Goal: Communication & Community: Share content

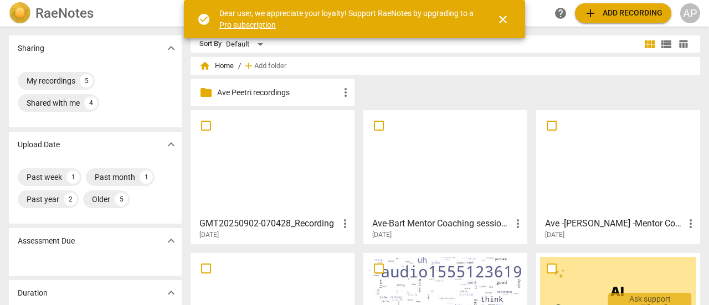
click at [265, 161] on div at bounding box center [272, 163] width 156 height 98
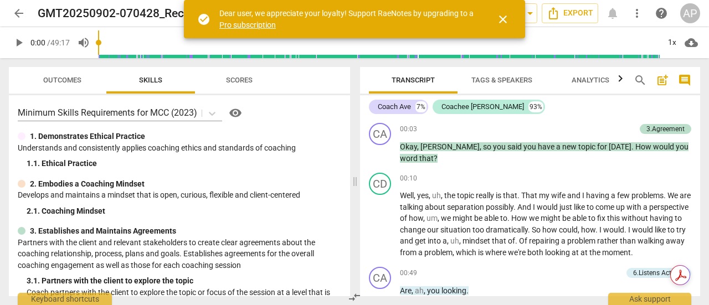
click at [19, 40] on span "play_arrow" at bounding box center [18, 42] width 13 height 13
drag, startPoint x: 101, startPoint y: 42, endPoint x: 144, endPoint y: 42, distance: 42.7
click at [132, 42] on input "range" at bounding box center [378, 42] width 561 height 35
click at [137, 42] on input "range" at bounding box center [378, 42] width 561 height 35
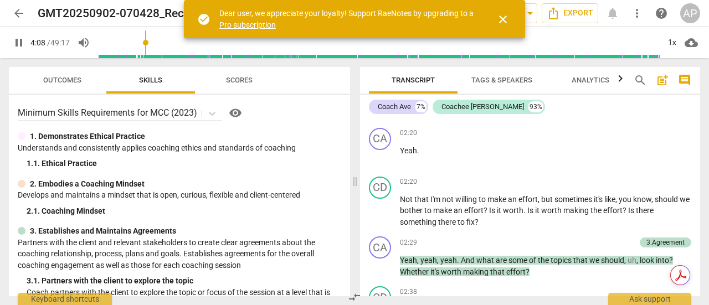
drag, startPoint x: 144, startPoint y: 42, endPoint x: 150, endPoint y: 42, distance: 6.1
click at [147, 42] on input "range" at bounding box center [378, 42] width 561 height 35
click at [156, 42] on input "range" at bounding box center [378, 42] width 561 height 35
drag, startPoint x: 157, startPoint y: 42, endPoint x: 188, endPoint y: 44, distance: 31.2
click at [188, 44] on input "range" at bounding box center [378, 42] width 561 height 35
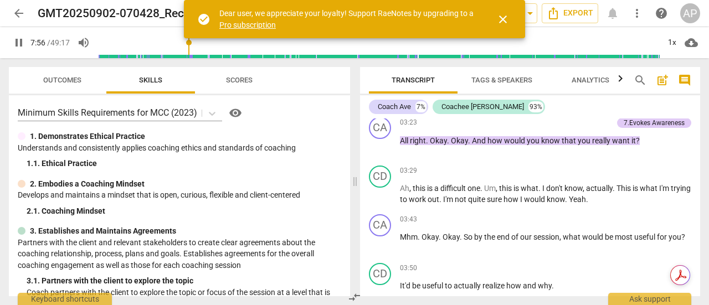
scroll to position [1005, 0]
drag, startPoint x: 191, startPoint y: 40, endPoint x: 220, endPoint y: 45, distance: 29.2
click at [220, 45] on input "range" at bounding box center [381, 42] width 557 height 35
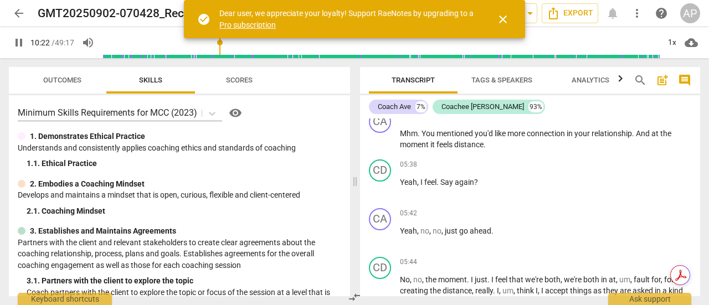
scroll to position [1781, 0]
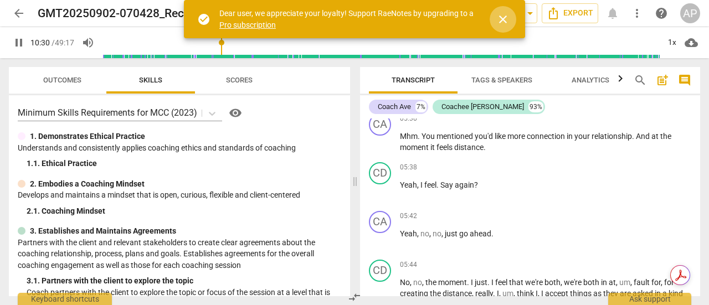
click at [506, 16] on span "close" at bounding box center [502, 19] width 13 height 13
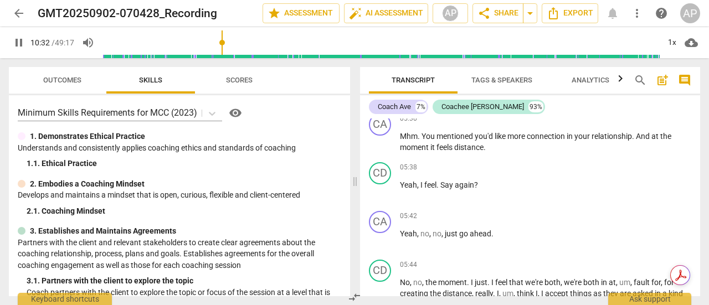
scroll to position [3019, 0]
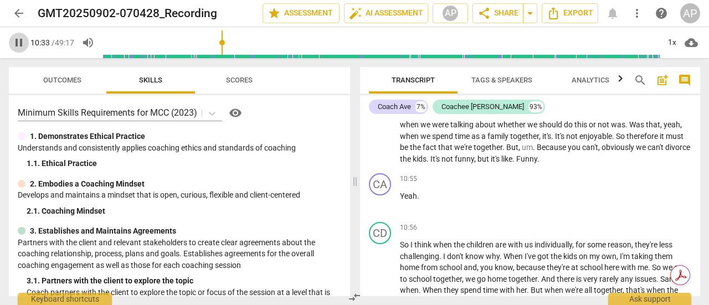
click at [19, 40] on span "pause" at bounding box center [18, 42] width 13 height 13
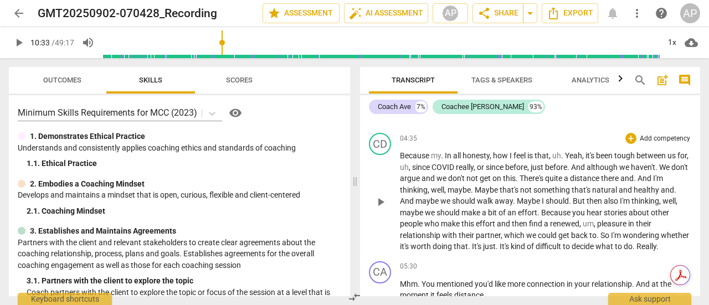
scroll to position [1633, 0]
drag, startPoint x: 224, startPoint y: 39, endPoint x: 191, endPoint y: 40, distance: 33.8
click at [206, 41] on input "range" at bounding box center [378, 42] width 561 height 35
drag, startPoint x: 191, startPoint y: 40, endPoint x: 157, endPoint y: 39, distance: 33.3
click at [158, 39] on input "range" at bounding box center [378, 42] width 561 height 35
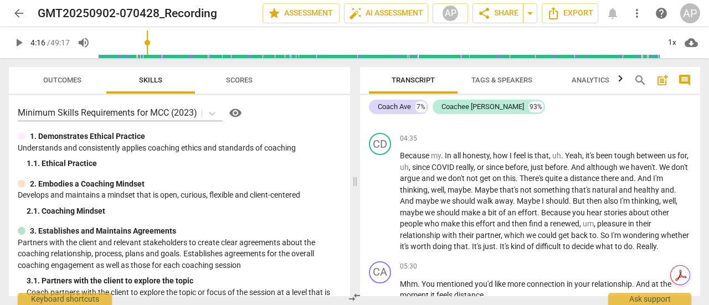
drag, startPoint x: 157, startPoint y: 39, endPoint x: 148, endPoint y: 39, distance: 8.9
click at [148, 39] on input "range" at bounding box center [378, 42] width 561 height 35
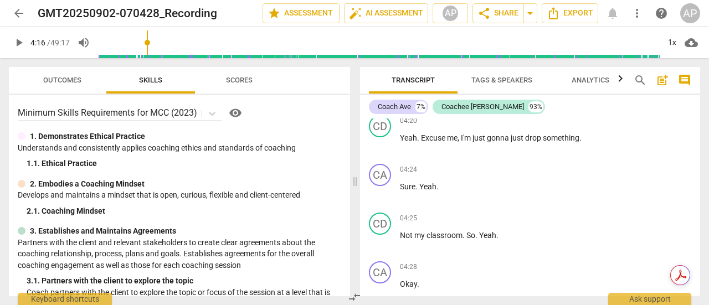
scroll to position [1358, 0]
click at [16, 43] on span "play_arrow" at bounding box center [18, 42] width 13 height 13
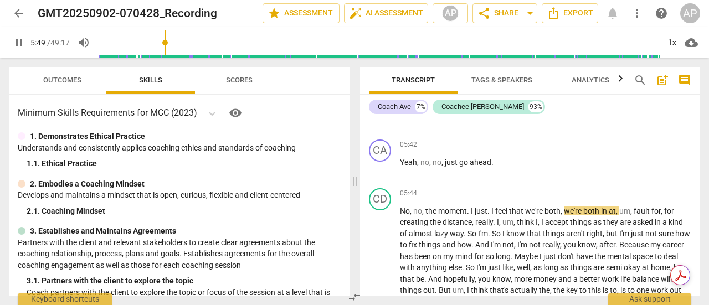
scroll to position [1853, 0]
click at [19, 42] on span "pause" at bounding box center [18, 42] width 13 height 13
type input "356"
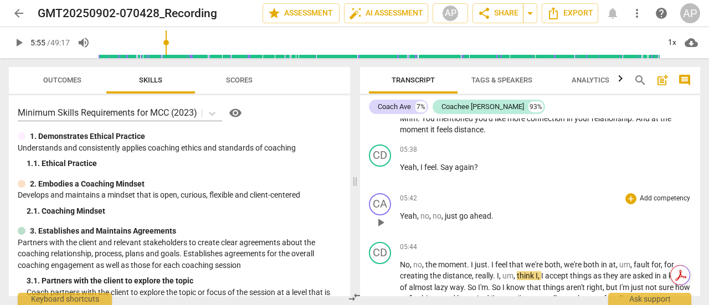
scroll to position [1799, 0]
click at [657, 107] on p "Add competency" at bounding box center [665, 102] width 53 height 10
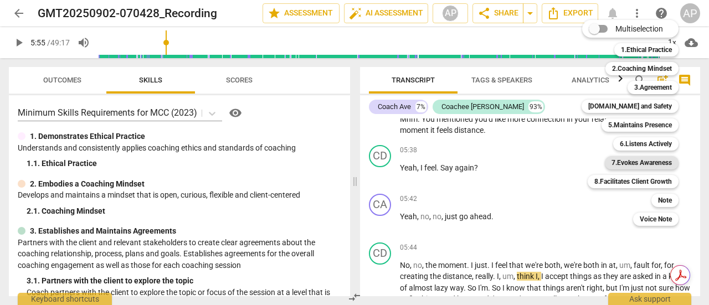
click at [637, 162] on b "7.Evokes Awareness" at bounding box center [642, 162] width 60 height 13
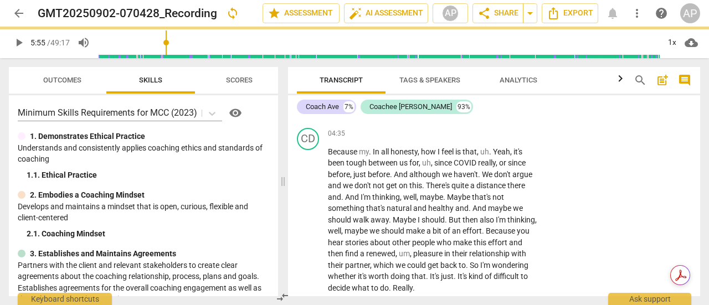
scroll to position [1984, 0]
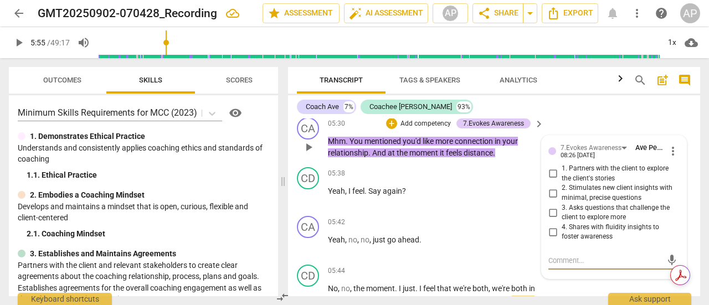
click at [551, 212] on input "3. Asks questions that challenge the client to explore more" at bounding box center [553, 212] width 18 height 13
checkbox input "true"
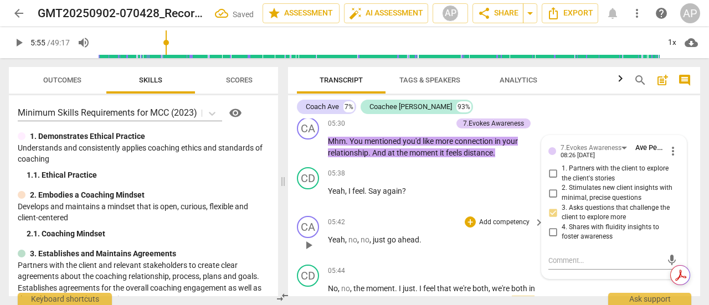
click at [498, 220] on p "Add competency" at bounding box center [504, 223] width 53 height 10
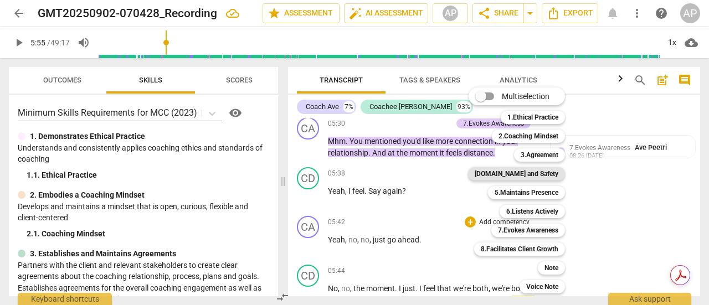
click at [536, 172] on b "[DOMAIN_NAME] and Safety" at bounding box center [517, 173] width 84 height 13
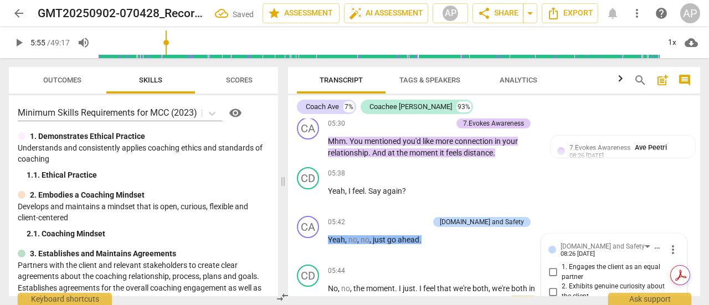
scroll to position [2135, 0]
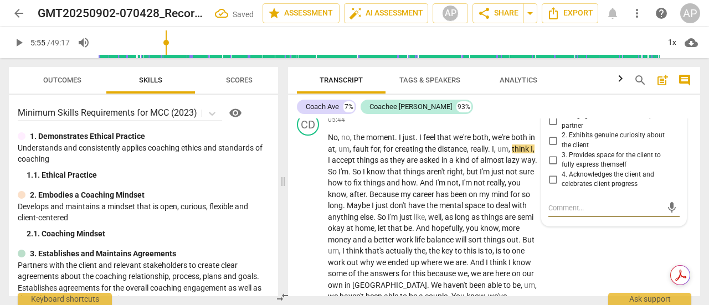
click at [551, 157] on input "3. Provides space for the client to fully express themself" at bounding box center [553, 159] width 18 height 13
checkbox input "true"
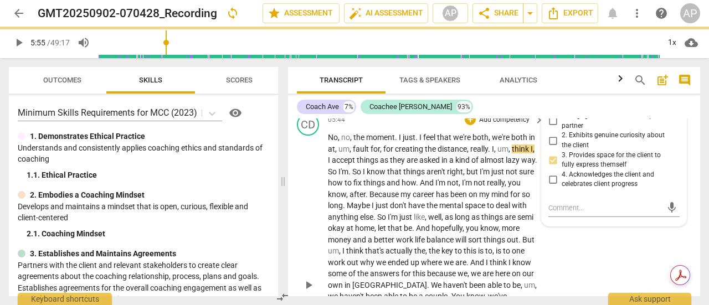
drag, startPoint x: 21, startPoint y: 40, endPoint x: 412, endPoint y: 148, distance: 405.2
click at [21, 40] on span "play_arrow" at bounding box center [18, 42] width 13 height 13
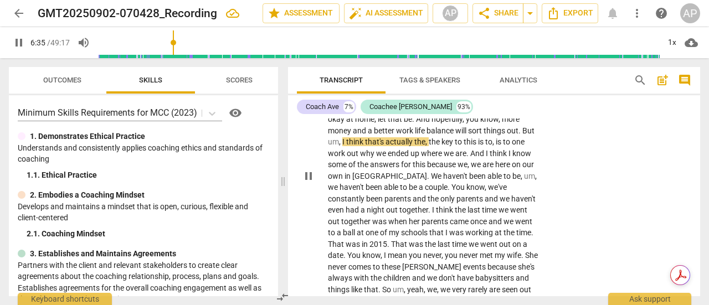
scroll to position [2245, 0]
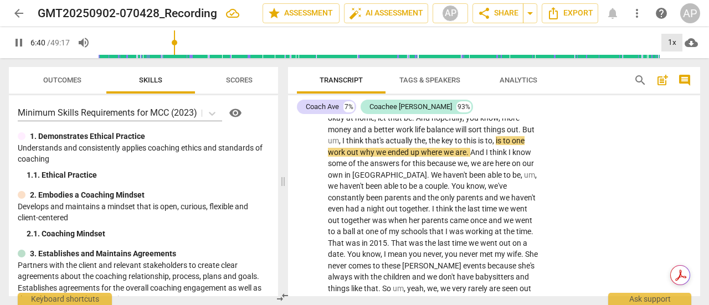
click at [672, 40] on div "1x" at bounding box center [672, 43] width 21 height 18
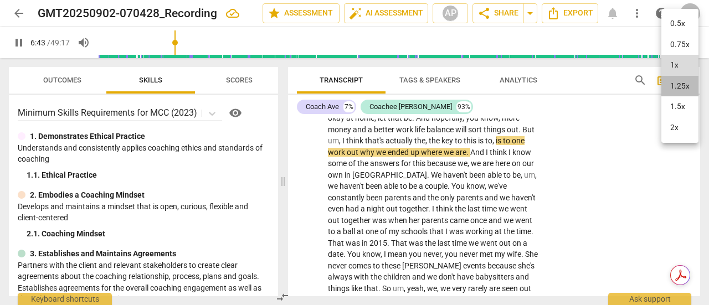
click at [677, 83] on li "1.25x" at bounding box center [680, 86] width 37 height 21
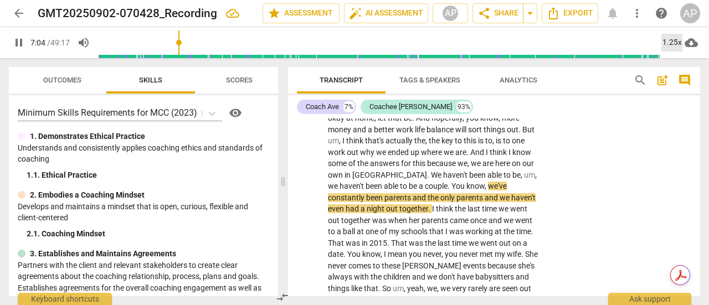
click at [668, 41] on div "1.25x" at bounding box center [672, 43] width 21 height 18
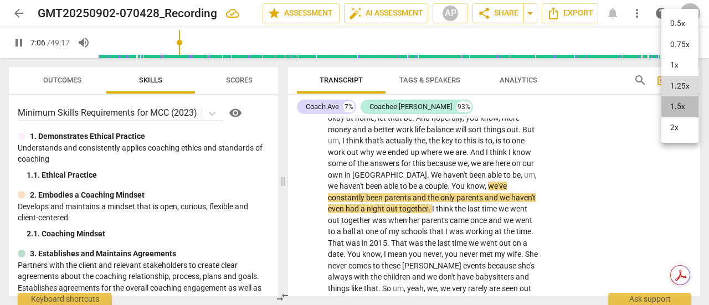
click at [675, 106] on li "1.5x" at bounding box center [680, 106] width 37 height 21
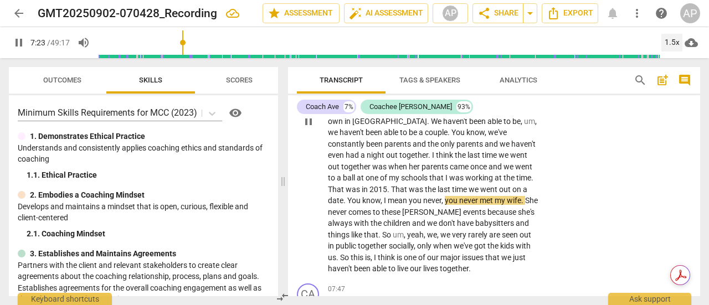
scroll to position [2299, 0]
click at [429, 209] on span "[PERSON_NAME]" at bounding box center [432, 211] width 61 height 9
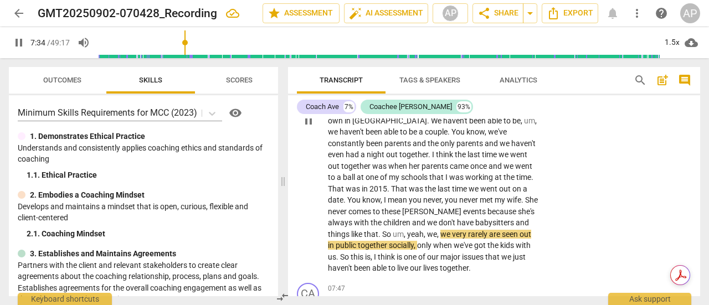
click at [434, 209] on span "[PERSON_NAME]" at bounding box center [432, 211] width 61 height 9
type input "456"
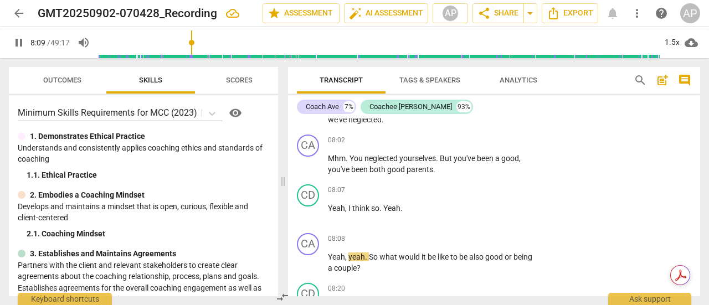
scroll to position [2742, 0]
click at [22, 38] on span "pause" at bounding box center [18, 42] width 13 height 13
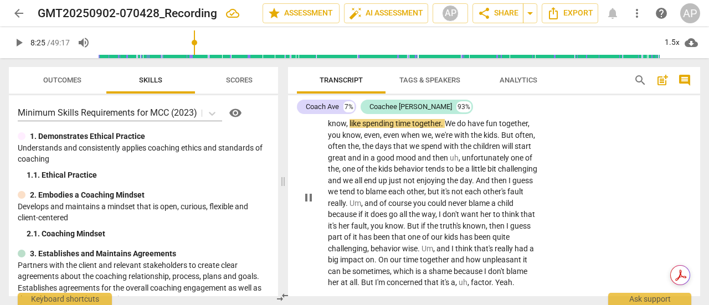
type input "506"
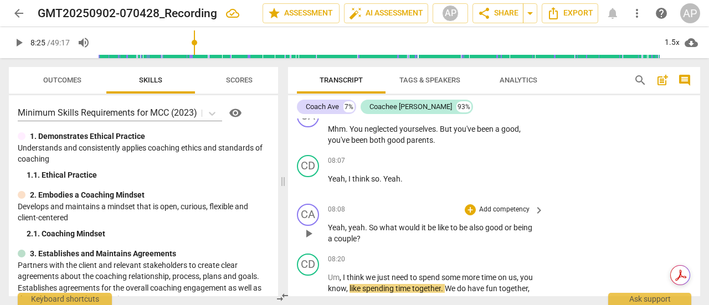
scroll to position [2770, 0]
click at [489, 229] on span "good" at bounding box center [494, 228] width 19 height 9
click at [20, 40] on span "play_arrow" at bounding box center [18, 42] width 13 height 13
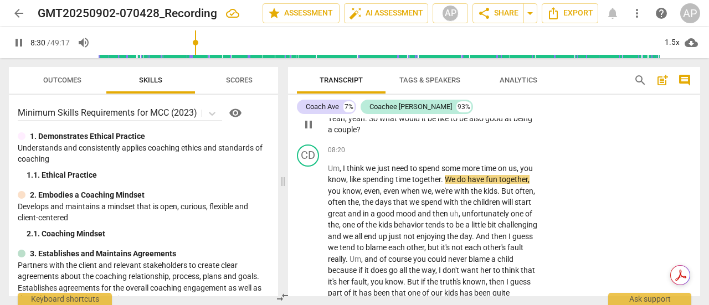
scroll to position [2881, 0]
click at [15, 39] on span "pause" at bounding box center [18, 42] width 13 height 13
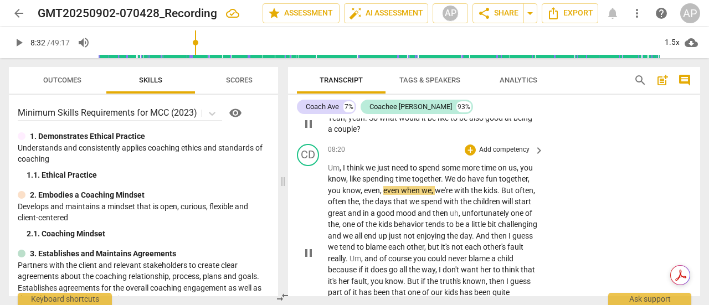
type input "512"
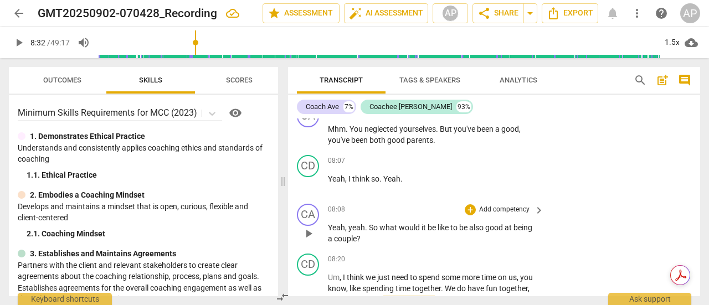
scroll to position [2770, 0]
click at [498, 207] on p "Add competency" at bounding box center [504, 211] width 53 height 10
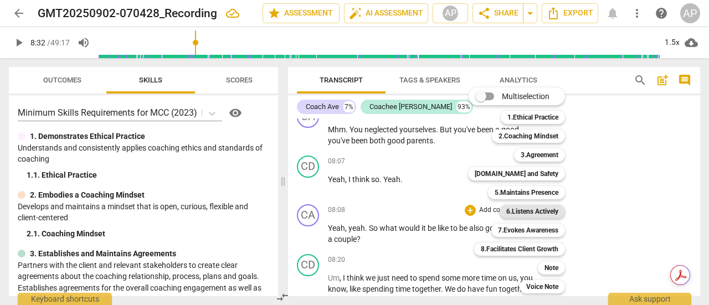
click at [528, 211] on b "6.Listens Actively" at bounding box center [532, 211] width 52 height 13
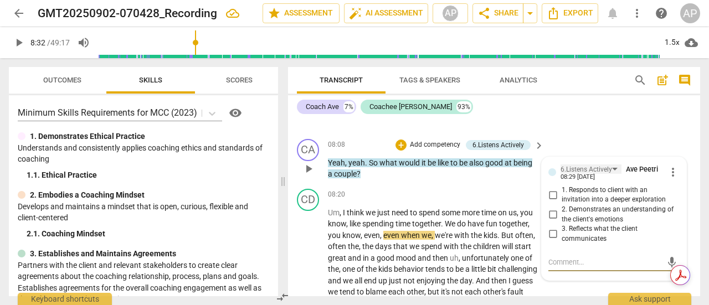
scroll to position [2835, 0]
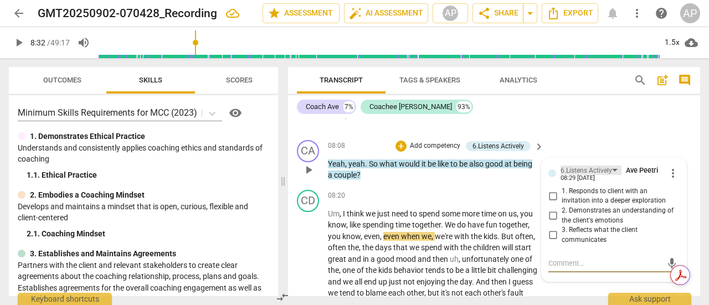
click at [574, 167] on div "6.Listens Actively" at bounding box center [587, 171] width 52 height 11
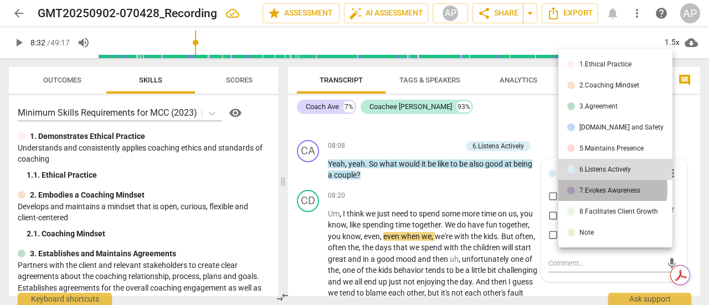
click at [587, 189] on div "7.Evokes Awareness" at bounding box center [610, 190] width 61 height 7
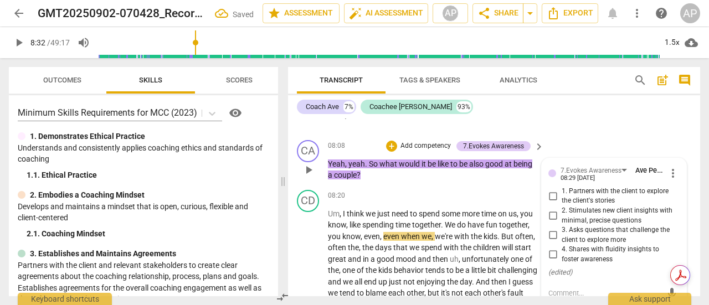
click at [553, 232] on input "3. Asks questions that challenge the client to explore more" at bounding box center [553, 235] width 18 height 13
checkbox input "true"
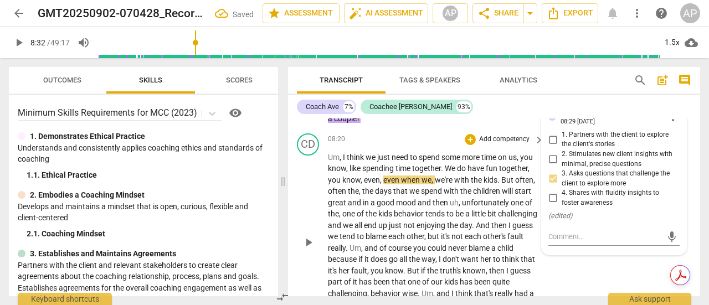
scroll to position [2890, 0]
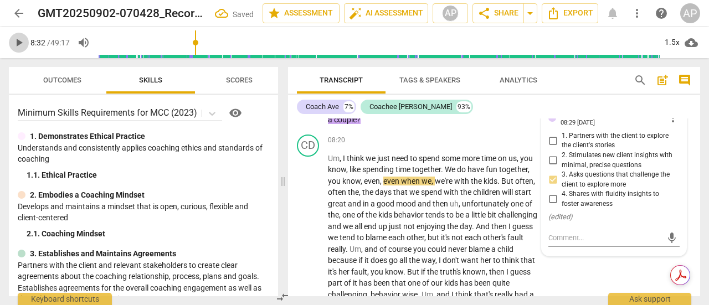
click at [19, 40] on span "play_arrow" at bounding box center [18, 42] width 13 height 13
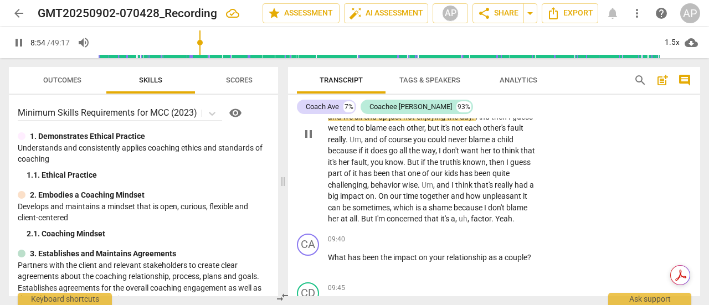
scroll to position [3000, 0]
click at [17, 42] on span "pause" at bounding box center [18, 42] width 13 height 13
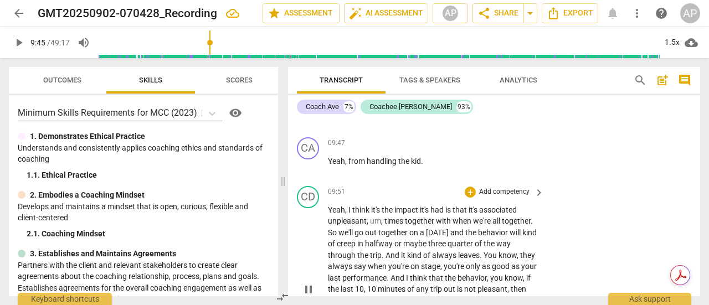
type input "586"
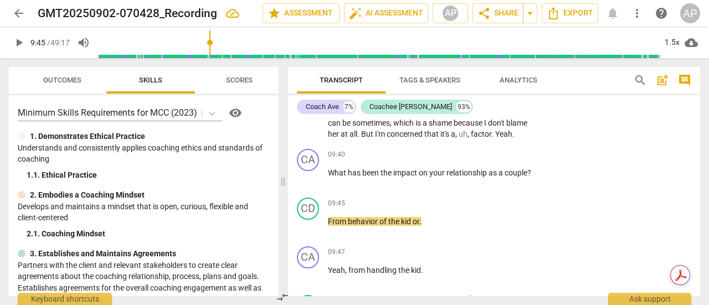
scroll to position [3084, 0]
click at [501, 161] on p "Add competency" at bounding box center [504, 156] width 53 height 10
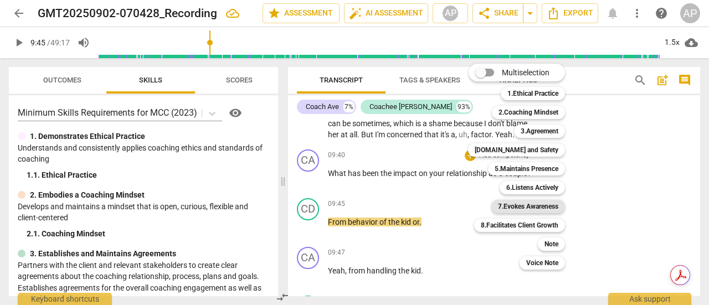
click at [538, 204] on b "7.Evokes Awareness" at bounding box center [528, 206] width 60 height 13
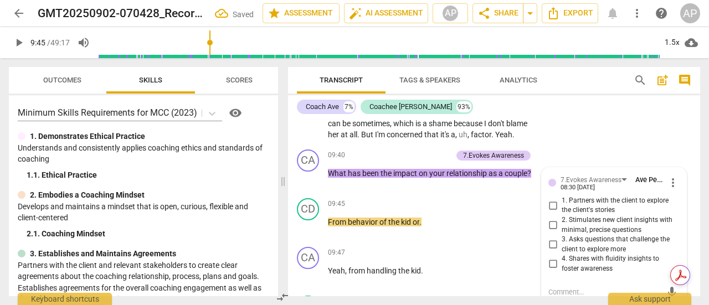
scroll to position [3180, 0]
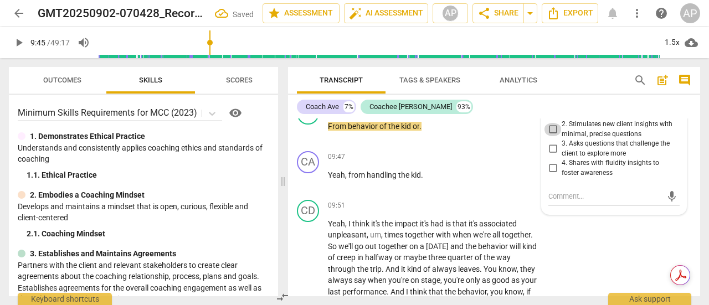
click at [550, 136] on input "2. Stimulates new client insights with minimal, precise questions" at bounding box center [553, 129] width 18 height 13
checkbox input "true"
click at [20, 40] on span "play_arrow" at bounding box center [18, 42] width 13 height 13
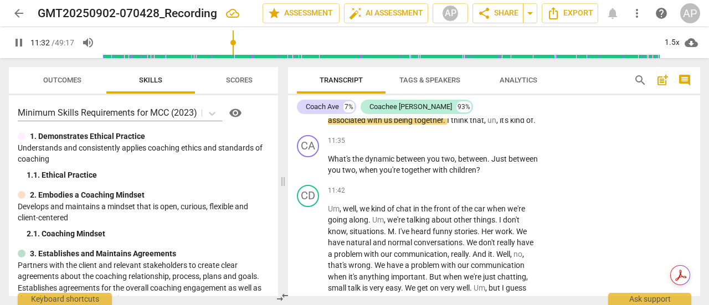
scroll to position [3620, 0]
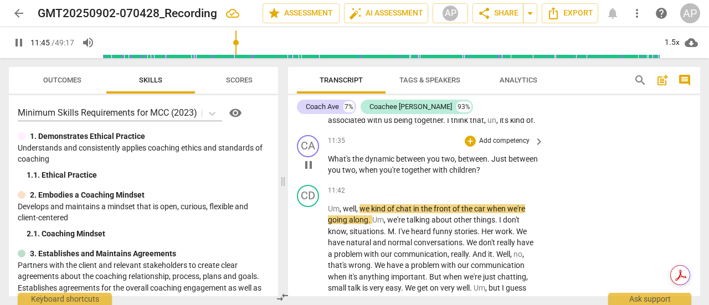
click at [515, 146] on p "Add competency" at bounding box center [504, 141] width 53 height 10
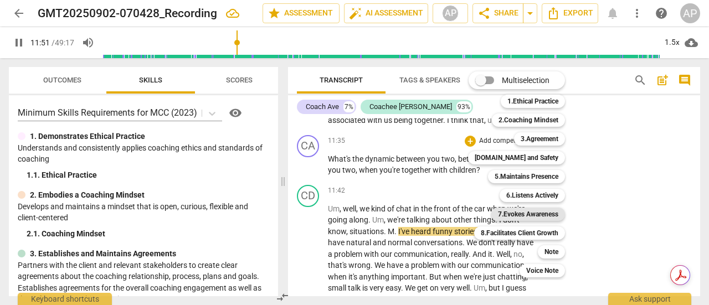
click at [522, 211] on b "7.Evokes Awareness" at bounding box center [528, 214] width 60 height 13
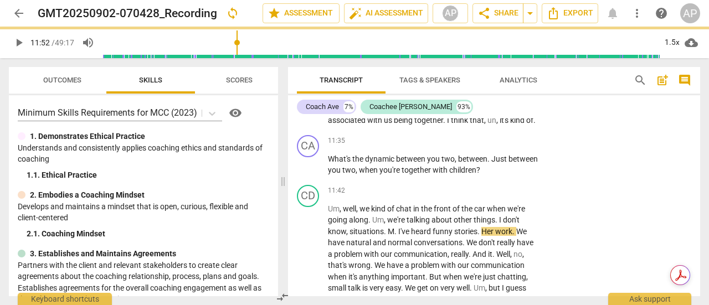
type input "712"
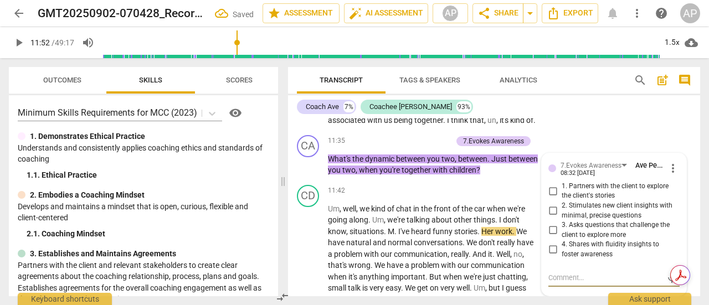
scroll to position [3725, 0]
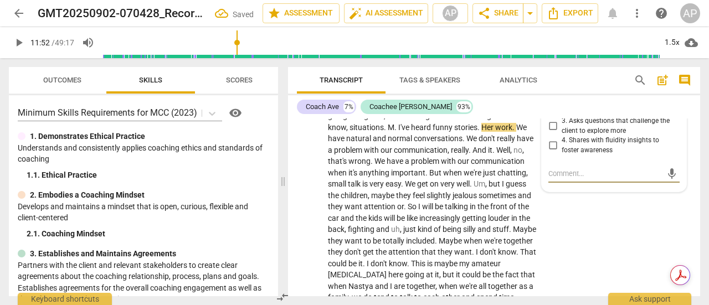
click at [549, 133] on input "3. Asks questions that challenge the client to explore more" at bounding box center [553, 126] width 18 height 13
checkbox input "true"
click at [18, 38] on span "play_arrow" at bounding box center [18, 42] width 13 height 13
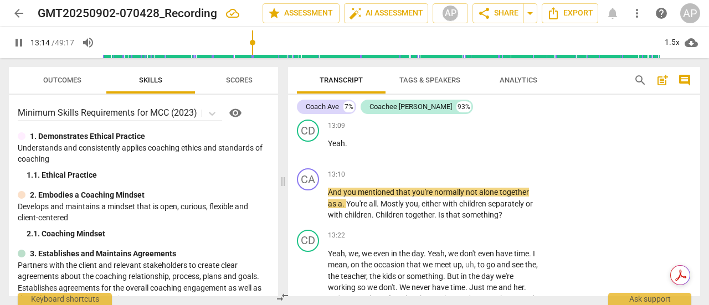
scroll to position [4001, 0]
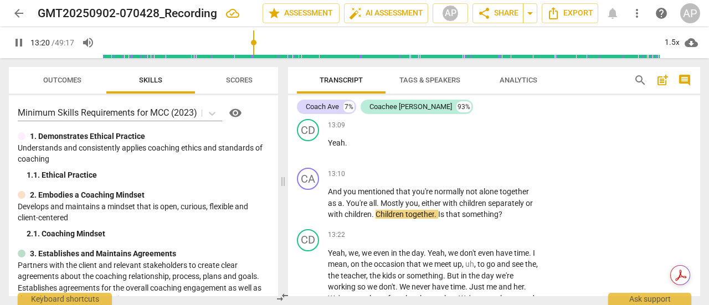
click at [19, 39] on span "pause" at bounding box center [18, 42] width 13 height 13
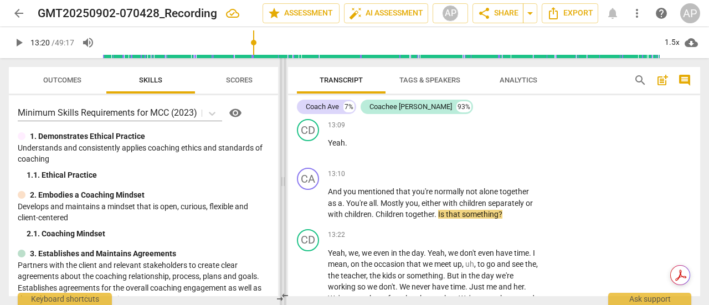
type input "801"
click at [342, 208] on span "." at bounding box center [344, 203] width 4 height 9
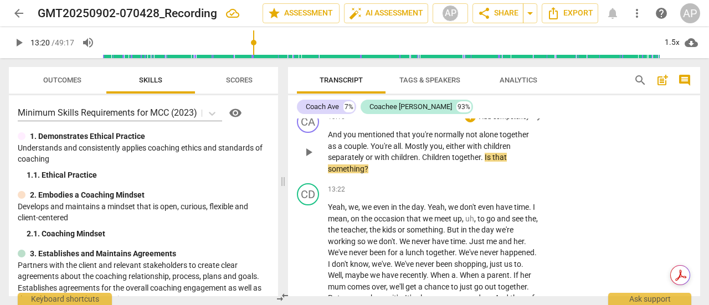
scroll to position [4057, 0]
click at [20, 38] on span "play_arrow" at bounding box center [18, 42] width 13 height 13
click at [501, 123] on p "Add competency" at bounding box center [504, 118] width 53 height 10
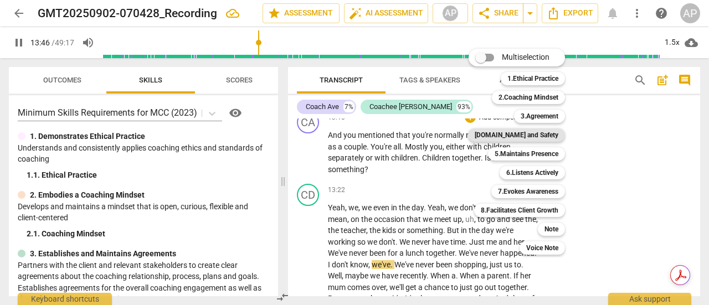
click at [527, 135] on b "[DOMAIN_NAME] and Safety" at bounding box center [517, 135] width 84 height 13
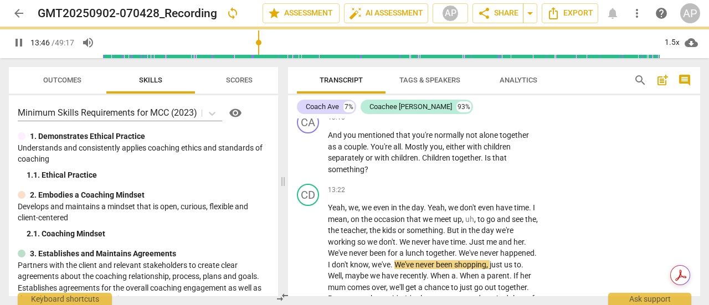
type input "827"
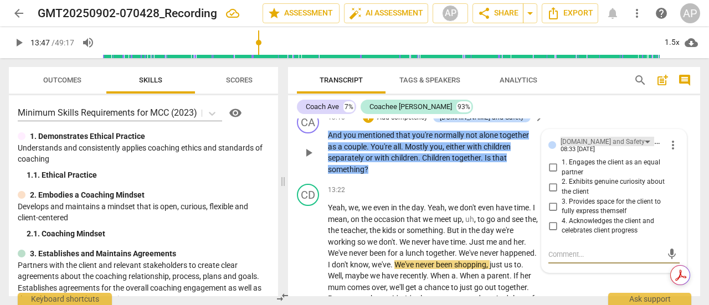
click at [606, 147] on div "[DOMAIN_NAME] and Safety" at bounding box center [603, 142] width 84 height 11
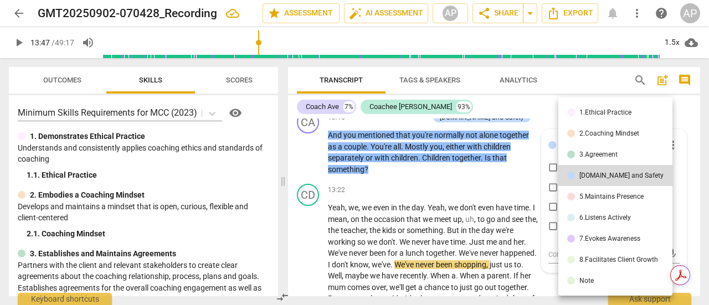
click at [611, 194] on div "5.Maintains Presence" at bounding box center [612, 196] width 64 height 7
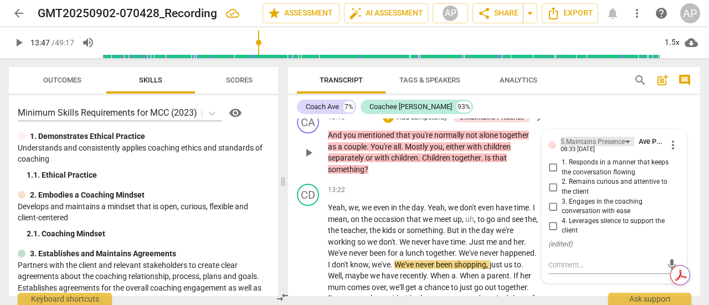
click at [589, 147] on div "5.Maintains Presence" at bounding box center [593, 142] width 64 height 11
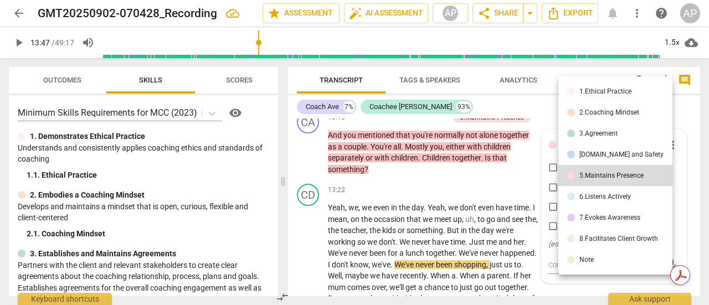
click at [591, 194] on div "6.Listens Actively" at bounding box center [606, 196] width 52 height 7
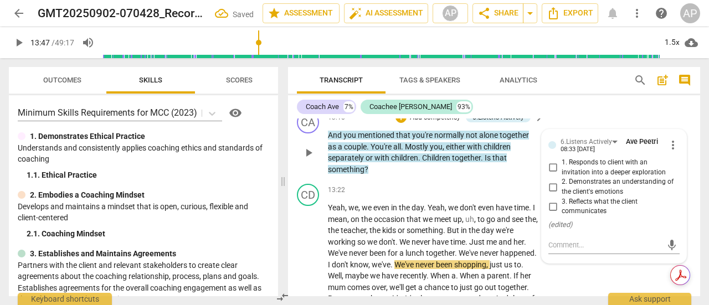
click at [553, 213] on input "3. Reflects what the client communicates" at bounding box center [553, 206] width 18 height 13
checkbox input "true"
click at [20, 38] on span "play_arrow" at bounding box center [18, 42] width 13 height 13
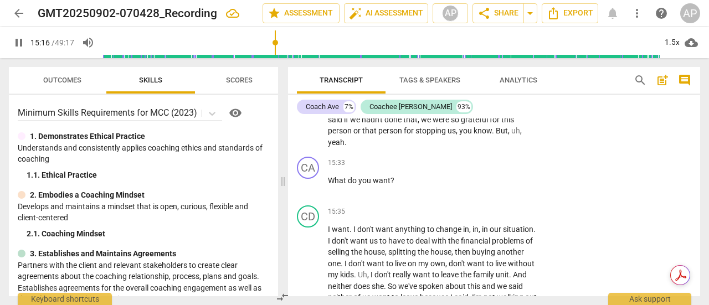
scroll to position [4574, 0]
click at [18, 39] on span "pause" at bounding box center [18, 42] width 13 height 13
type input "936"
click at [512, 168] on p "Add competency" at bounding box center [504, 163] width 53 height 10
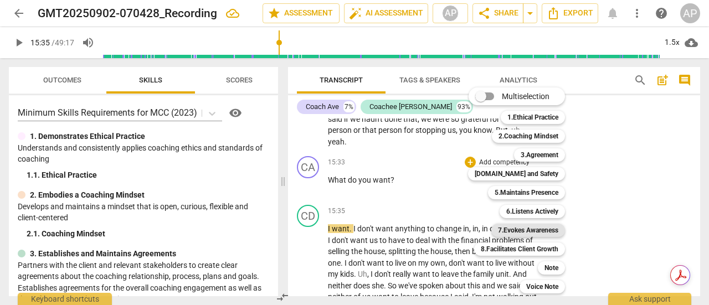
click at [522, 231] on b "7.Evokes Awareness" at bounding box center [528, 230] width 60 height 13
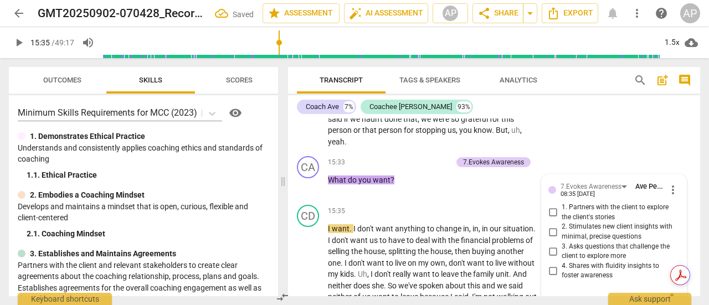
scroll to position [4700, 0]
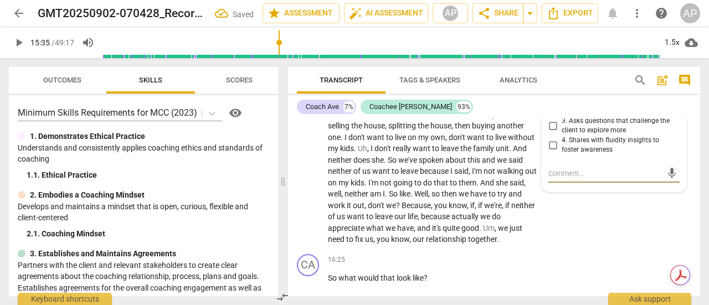
click at [550, 113] on input "2. Stimulates new client insights with minimal, precise questions" at bounding box center [553, 106] width 18 height 13
checkbox input "true"
click at [21, 40] on span "play_arrow" at bounding box center [18, 42] width 13 height 13
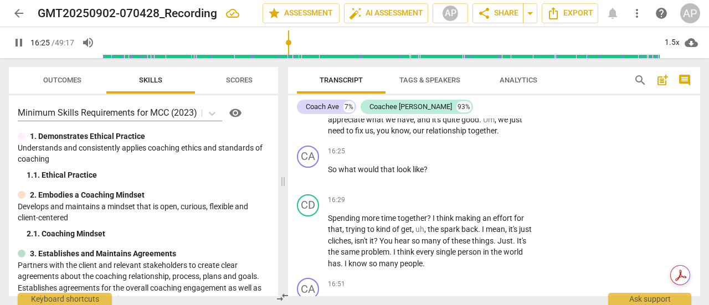
scroll to position [4810, 0]
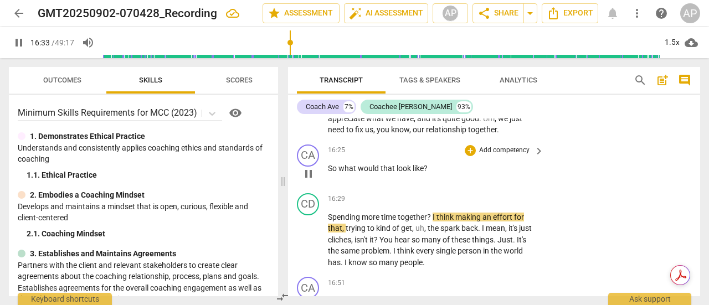
click at [511, 156] on p "Add competency" at bounding box center [504, 151] width 53 height 10
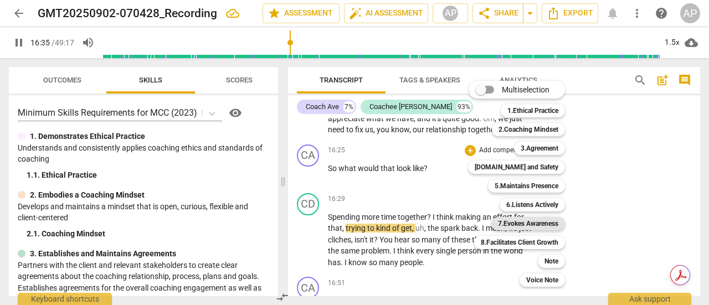
click at [522, 221] on b "7.Evokes Awareness" at bounding box center [528, 223] width 60 height 13
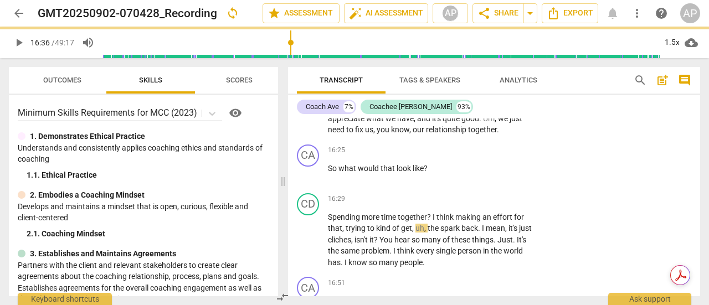
type input "997"
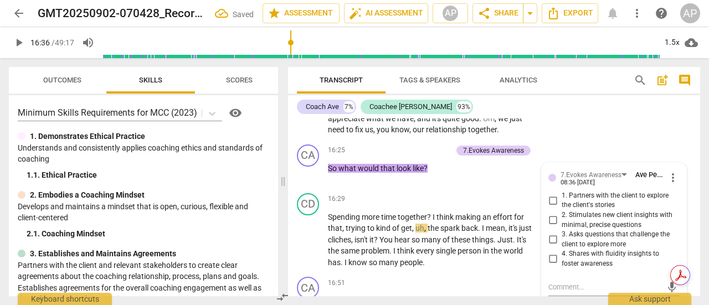
scroll to position [4923, 0]
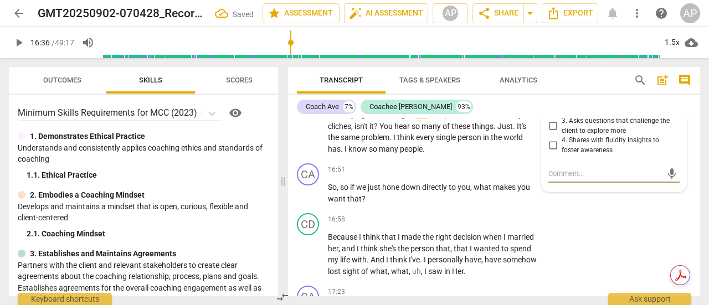
click at [551, 133] on input "3. Asks questions that challenge the client to explore more" at bounding box center [553, 126] width 18 height 13
checkbox input "true"
click at [20, 41] on span "play_arrow" at bounding box center [18, 42] width 13 height 13
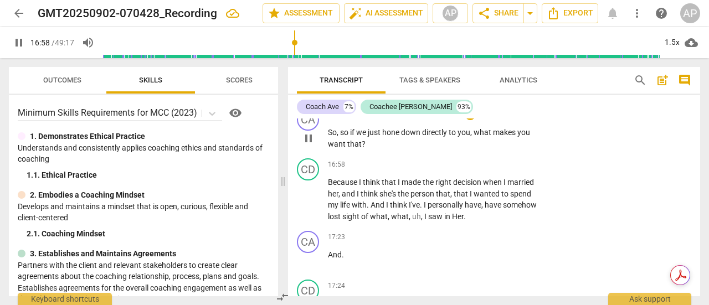
scroll to position [4978, 0]
click at [510, 120] on p "Add competency" at bounding box center [504, 115] width 53 height 10
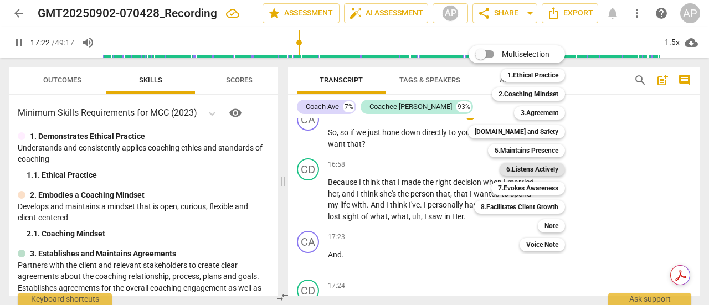
click at [529, 168] on b "6.Listens Actively" at bounding box center [532, 169] width 52 height 13
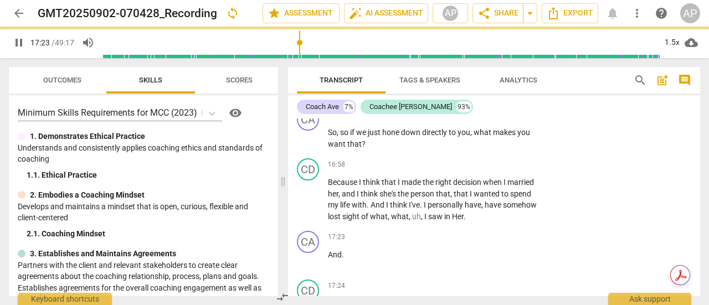
type input "1044"
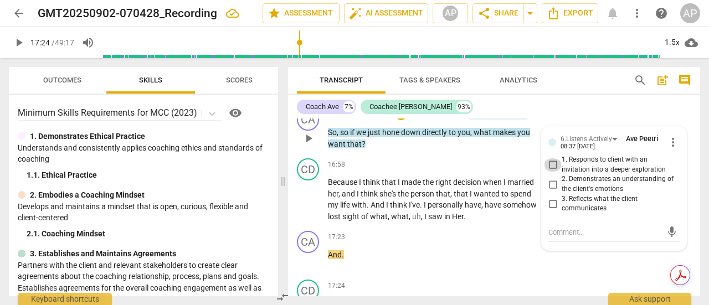
click at [552, 172] on input "1. Responds to client with an invitation into a deeper exploration" at bounding box center [553, 164] width 18 height 13
checkbox input "true"
click at [17, 39] on span "play_arrow" at bounding box center [18, 42] width 13 height 13
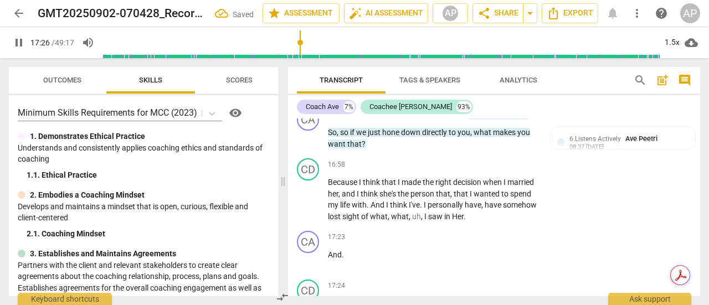
scroll to position [5192, 0]
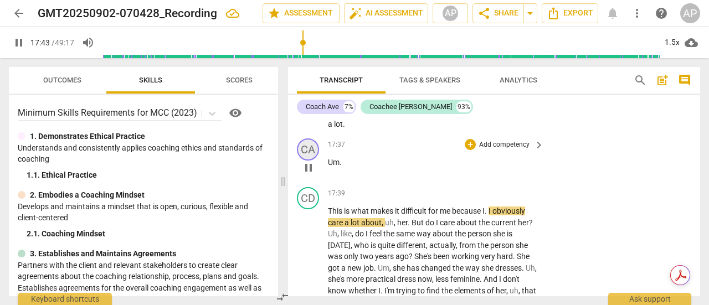
click at [307, 161] on div "CA" at bounding box center [308, 150] width 22 height 22
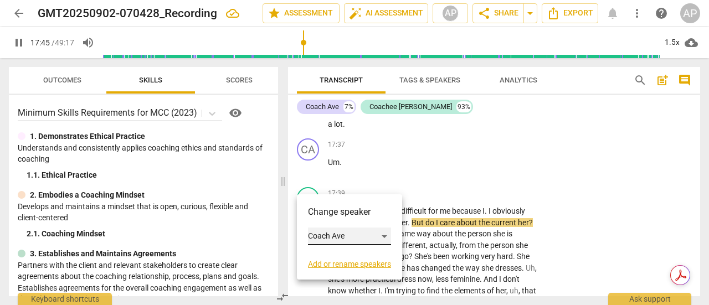
click at [337, 235] on div "Coach Ave" at bounding box center [349, 237] width 83 height 18
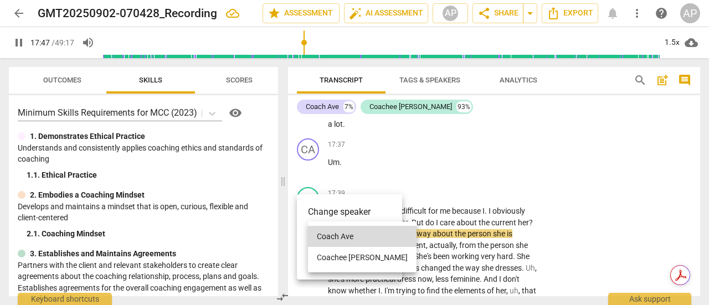
click at [338, 257] on li "Coachee [PERSON_NAME]" at bounding box center [362, 257] width 109 height 21
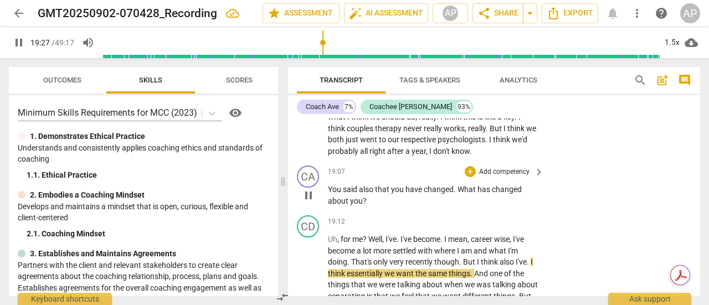
scroll to position [5468, 0]
click at [499, 177] on p "Add competency" at bounding box center [504, 172] width 53 height 10
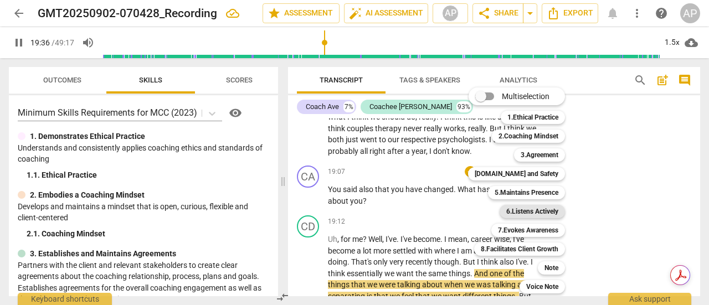
click at [532, 209] on b "6.Listens Actively" at bounding box center [532, 211] width 52 height 13
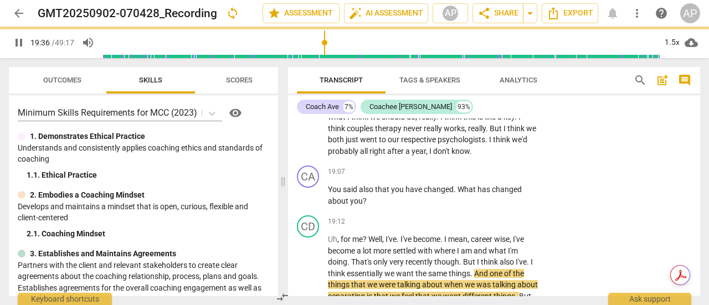
type input "1177"
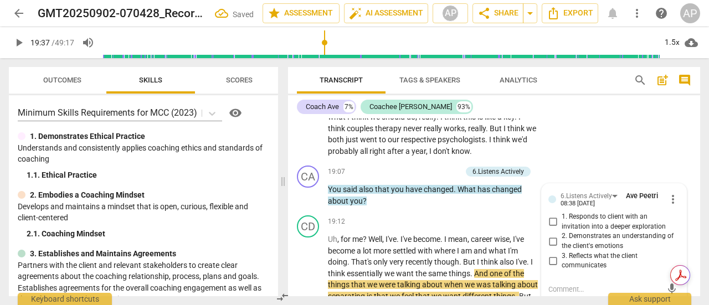
scroll to position [5595, 0]
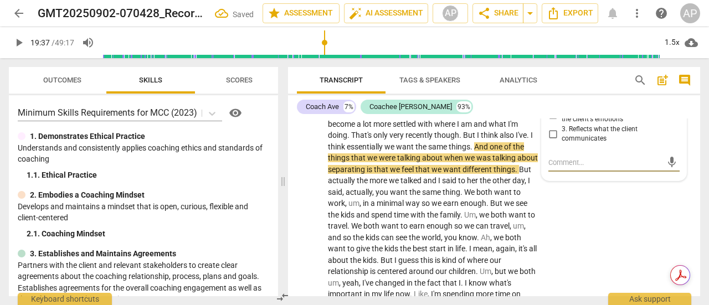
click at [554, 102] on input "1. Responds to client with an invitation into a deeper exploration" at bounding box center [553, 95] width 18 height 13
checkbox input "true"
drag, startPoint x: 18, startPoint y: 41, endPoint x: 508, endPoint y: 233, distance: 525.7
click at [18, 41] on span "play_arrow" at bounding box center [18, 42] width 13 height 13
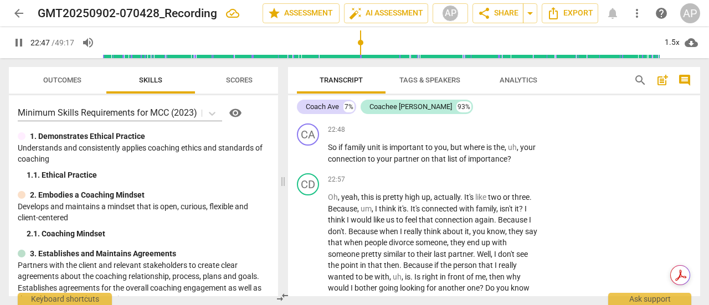
scroll to position [6201, 0]
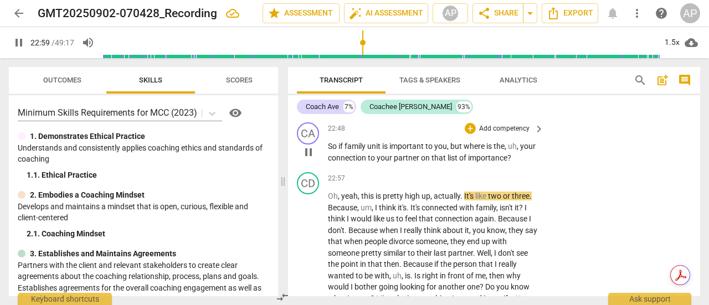
click at [498, 134] on p "Add competency" at bounding box center [504, 129] width 53 height 10
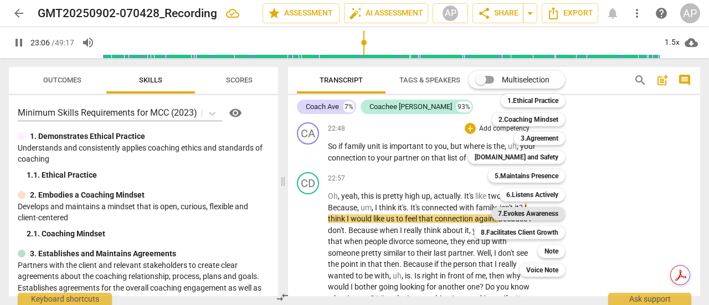
click at [529, 212] on b "7.Evokes Awareness" at bounding box center [528, 213] width 60 height 13
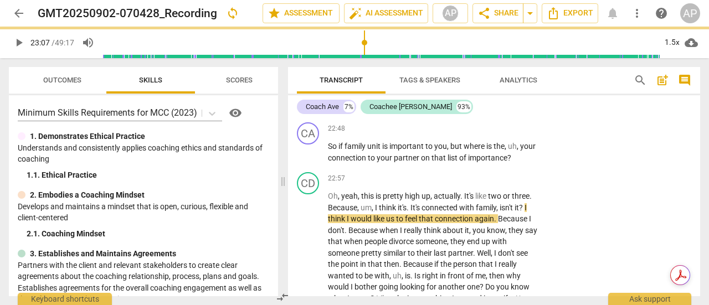
type input "1388"
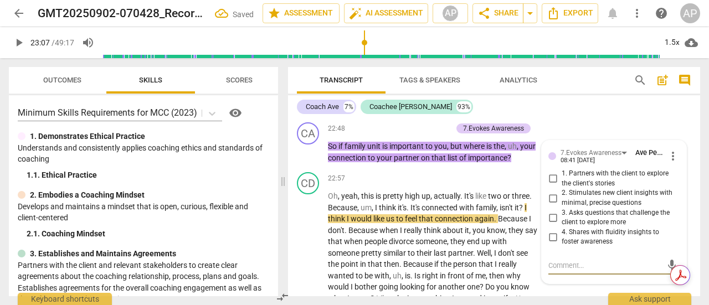
scroll to position [6304, 0]
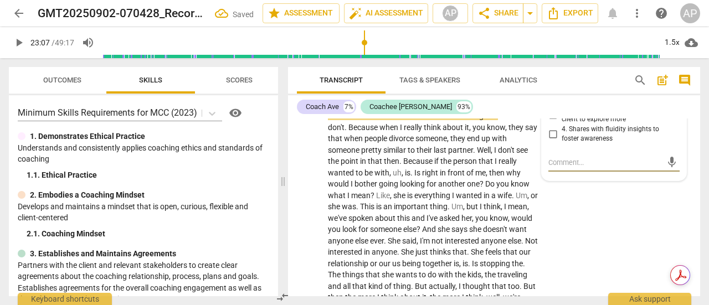
click at [550, 102] on input "2. Stimulates new client insights with minimal, precise questions" at bounding box center [553, 95] width 18 height 13
checkbox input "true"
click at [19, 42] on span "play_arrow" at bounding box center [18, 42] width 13 height 13
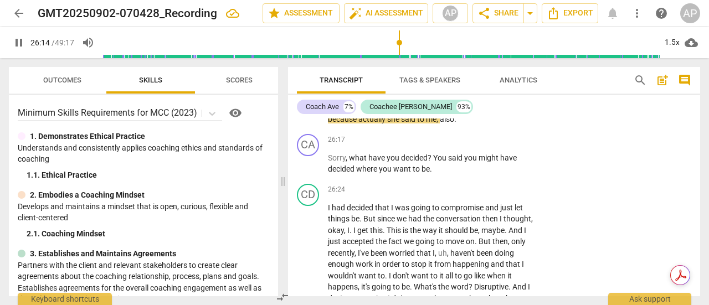
scroll to position [6801, 0]
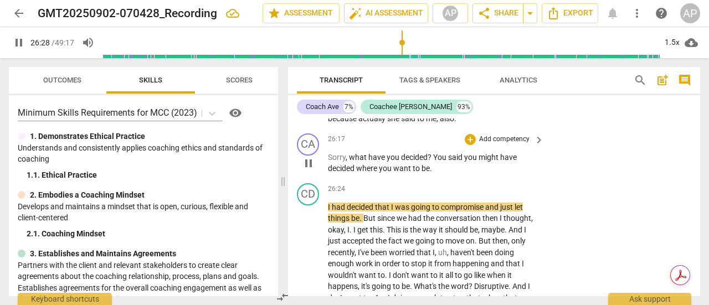
click at [498, 145] on p "Add competency" at bounding box center [504, 140] width 53 height 10
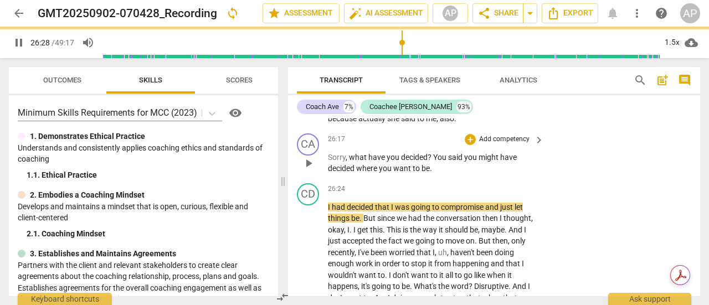
type input "1589"
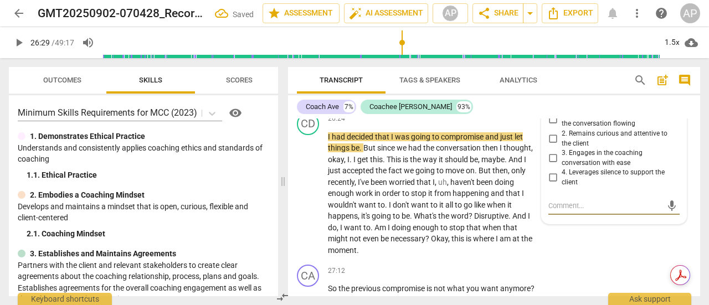
scroll to position [6872, 0]
click at [583, 99] on div "5.Maintains Presence" at bounding box center [593, 94] width 64 height 11
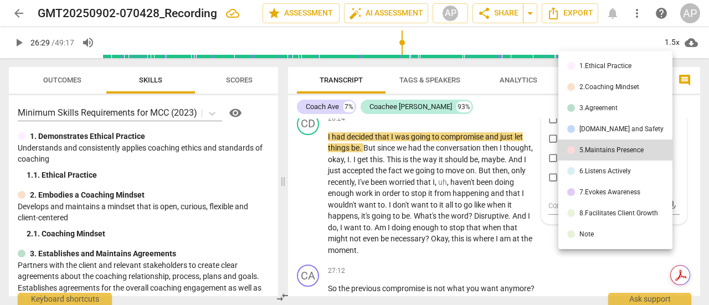
click at [583, 189] on div "7.Evokes Awareness" at bounding box center [610, 192] width 61 height 7
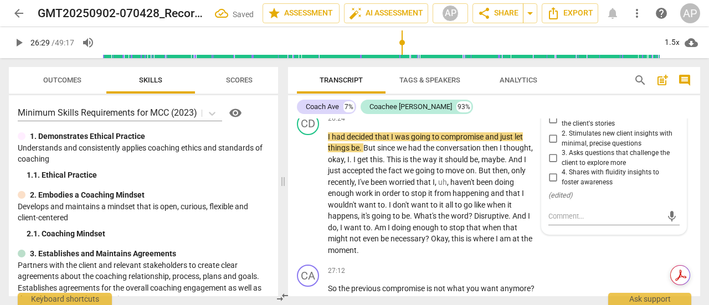
click at [550, 146] on input "2. Stimulates new client insights with minimal, precise questions" at bounding box center [553, 138] width 18 height 13
checkbox input "true"
click at [19, 44] on span "play_arrow" at bounding box center [18, 42] width 13 height 13
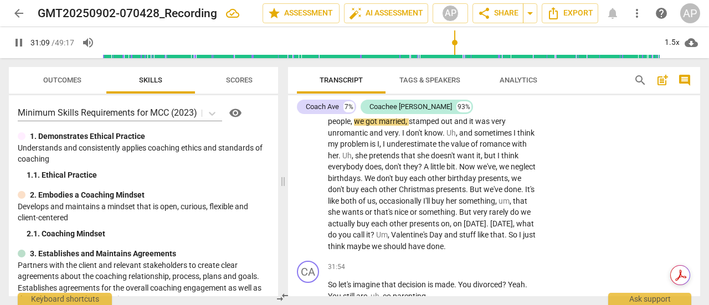
scroll to position [7885, 0]
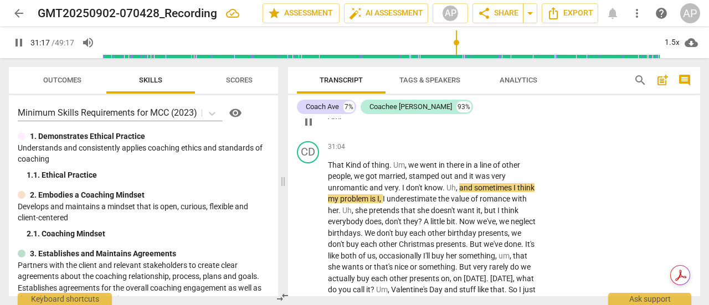
click at [306, 115] on div "CA" at bounding box center [308, 104] width 22 height 22
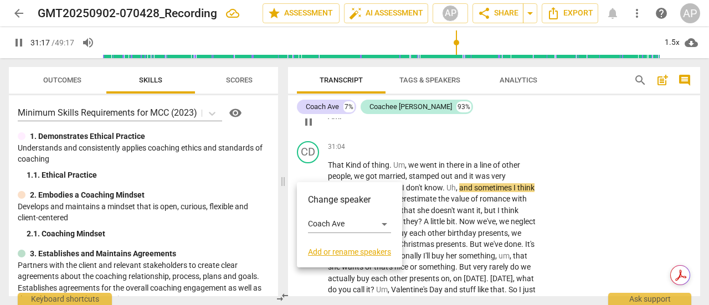
scroll to position [7830, 0]
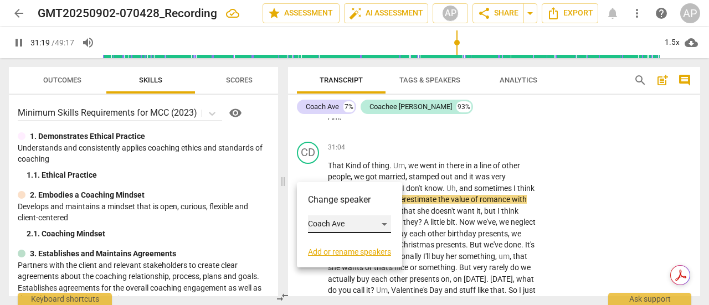
click at [322, 227] on div "Coach Ave" at bounding box center [349, 225] width 83 height 18
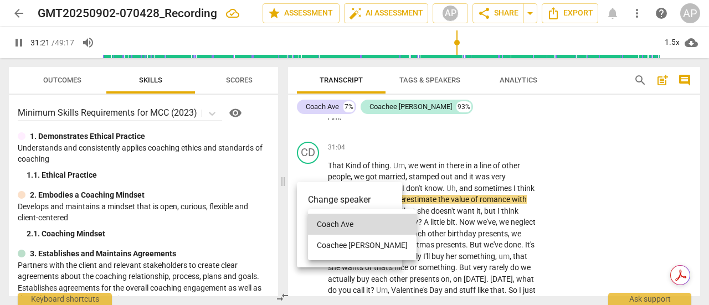
click at [334, 244] on li "Coachee [PERSON_NAME]" at bounding box center [362, 245] width 109 height 21
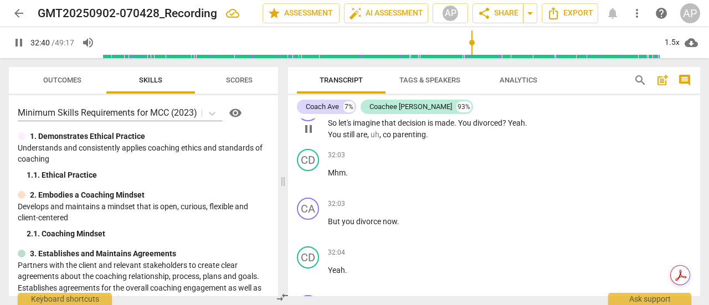
scroll to position [8048, 0]
click at [508, 110] on p "Add competency" at bounding box center [504, 105] width 53 height 10
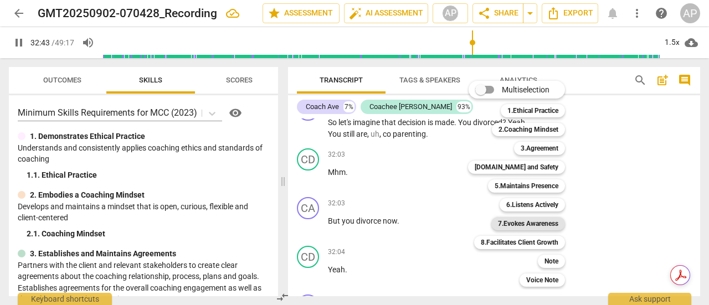
click at [528, 220] on b "7.Evokes Awareness" at bounding box center [528, 223] width 60 height 13
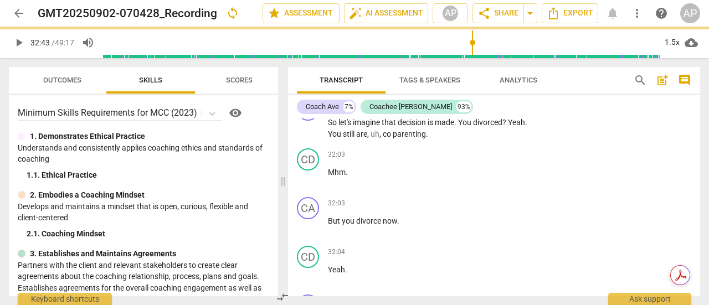
type input "1964"
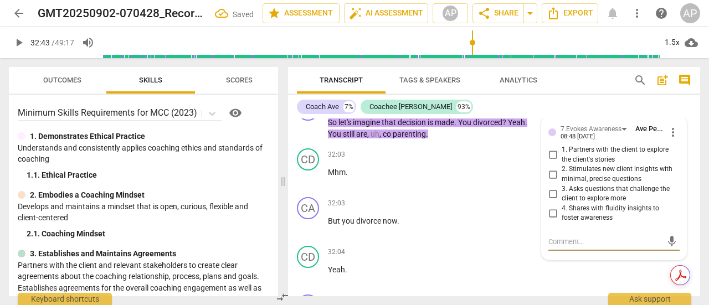
scroll to position [8162, 0]
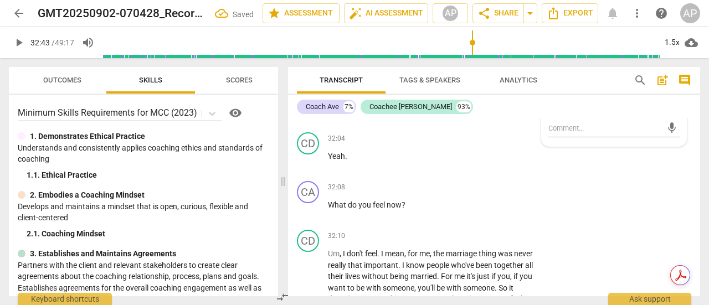
click at [550, 87] on input "3. Asks questions that challenge the client to explore more" at bounding box center [553, 80] width 18 height 13
checkbox input "true"
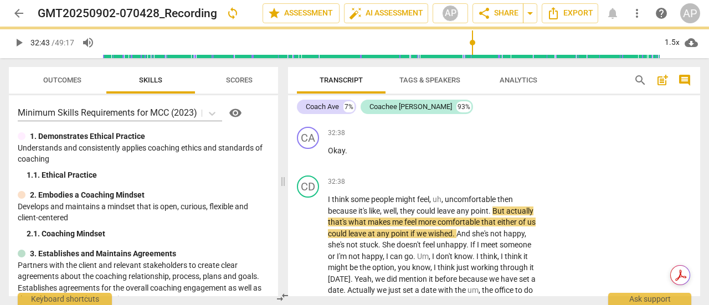
scroll to position [8383, 0]
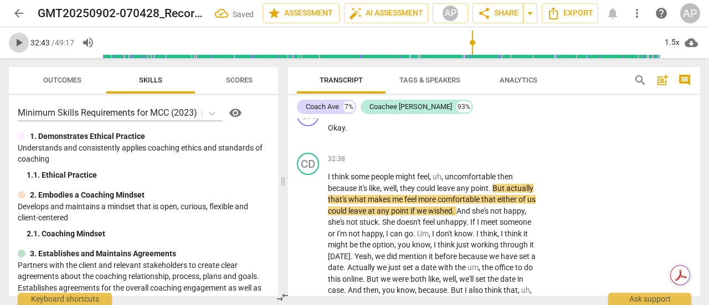
click at [19, 40] on span "play_arrow" at bounding box center [18, 42] width 13 height 13
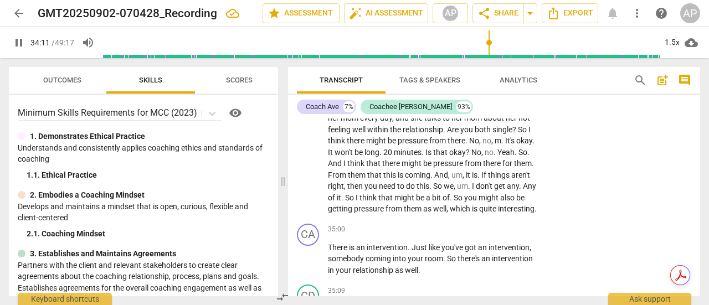
scroll to position [8715, 0]
click at [492, 88] on span "Nasha" at bounding box center [503, 83] width 23 height 9
type input "2062"
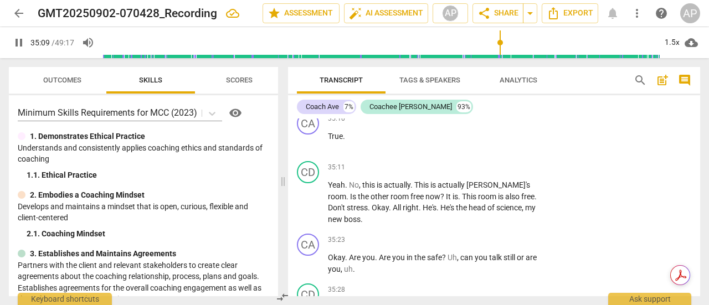
scroll to position [8935, 0]
click at [310, 135] on div "CA" at bounding box center [308, 123] width 22 height 22
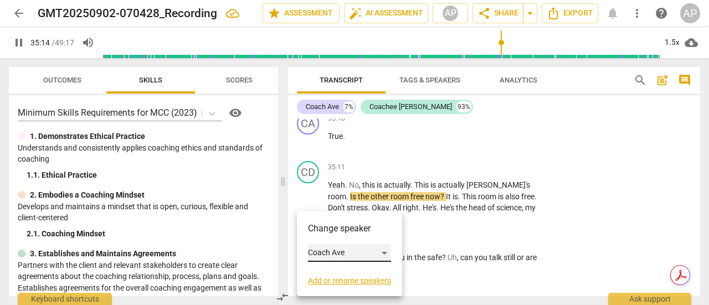
click at [334, 250] on div "Coach Ave" at bounding box center [349, 253] width 83 height 18
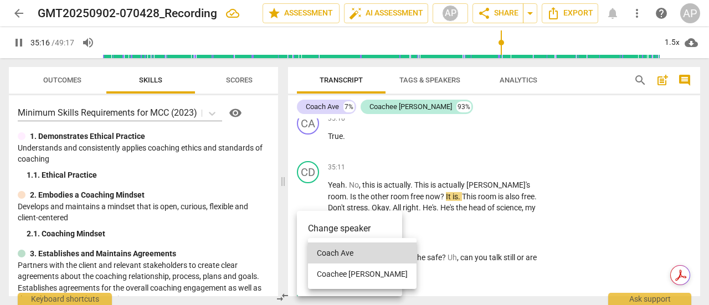
click at [332, 272] on li "Coachee [PERSON_NAME]" at bounding box center [362, 274] width 109 height 21
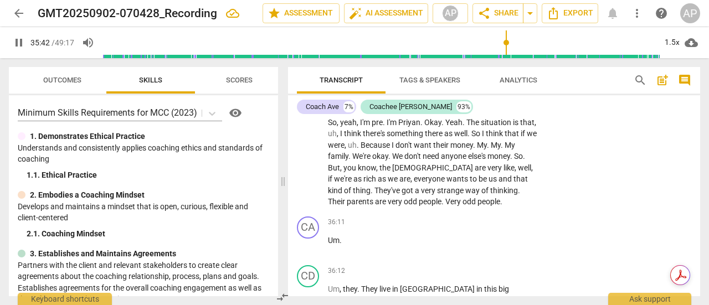
scroll to position [9155, 0]
click at [421, 126] on span "Priyan" at bounding box center [409, 121] width 22 height 9
type input "2151"
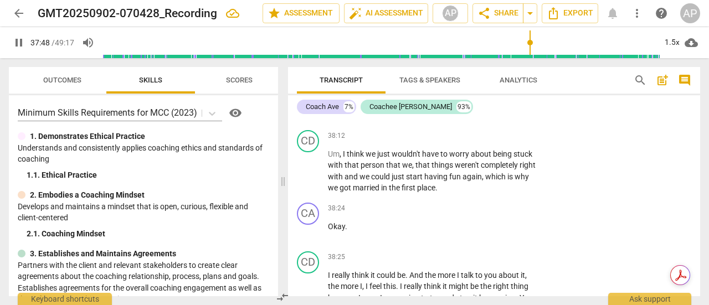
scroll to position [9707, 0]
click at [510, 92] on p "Add competency" at bounding box center [504, 87] width 53 height 10
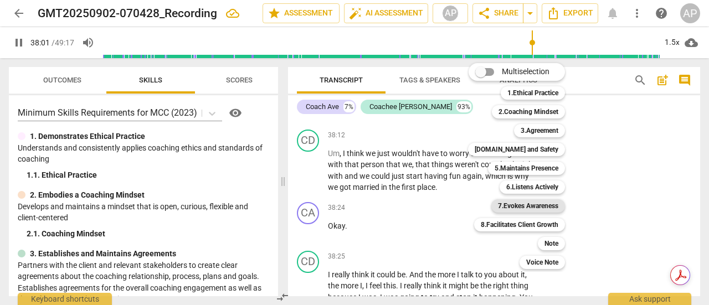
click at [525, 207] on b "7.Evokes Awareness" at bounding box center [528, 205] width 60 height 13
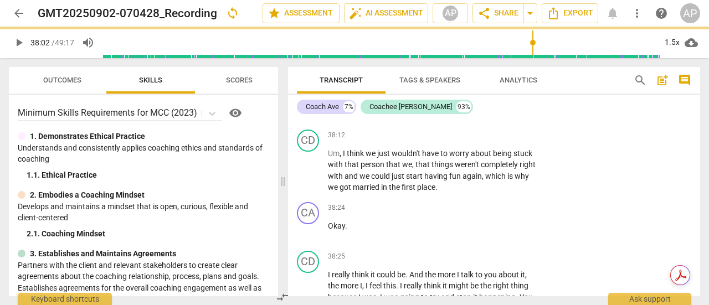
type input "2283"
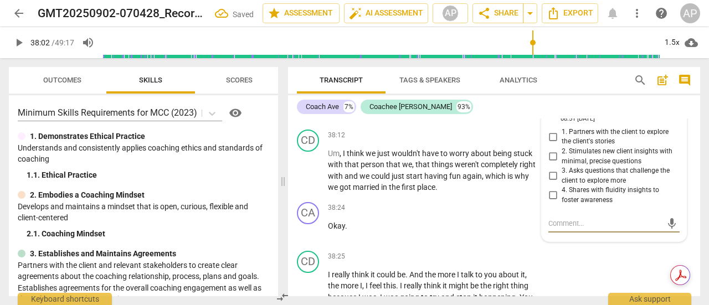
scroll to position [9802, 0]
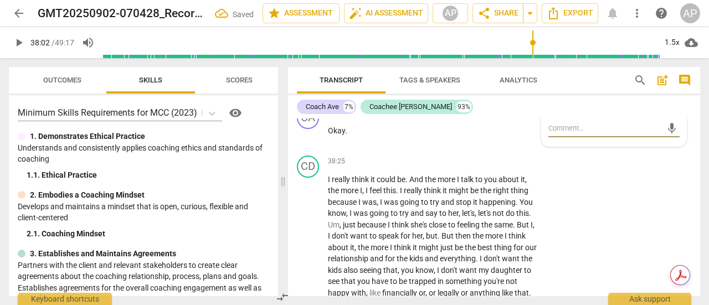
click at [552, 68] on input "2. Stimulates new client insights with minimal, precise questions" at bounding box center [553, 61] width 18 height 13
checkbox input "true"
click at [23, 44] on span "play_arrow" at bounding box center [18, 42] width 13 height 13
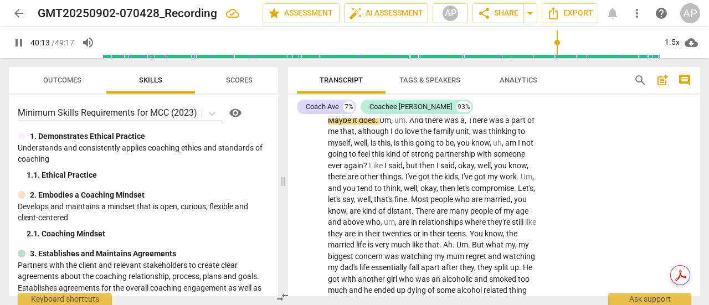
scroll to position [10408, 0]
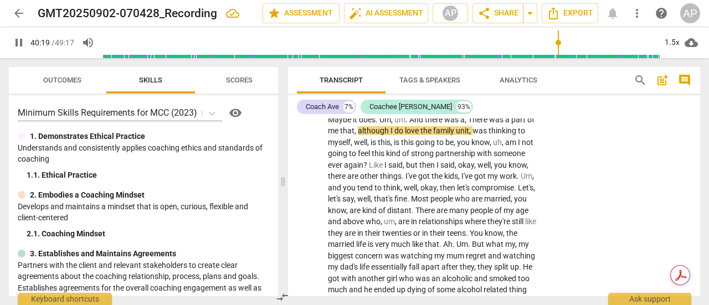
click at [463, 75] on span "." at bounding box center [463, 70] width 2 height 9
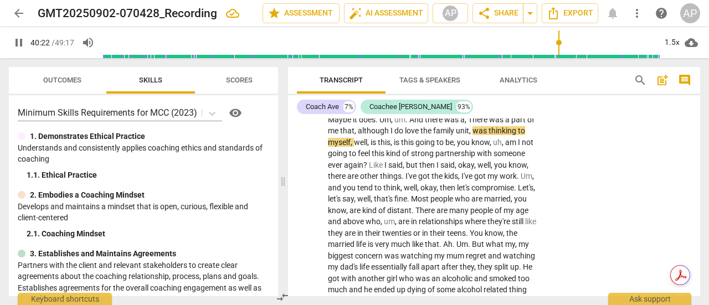
type input "2423"
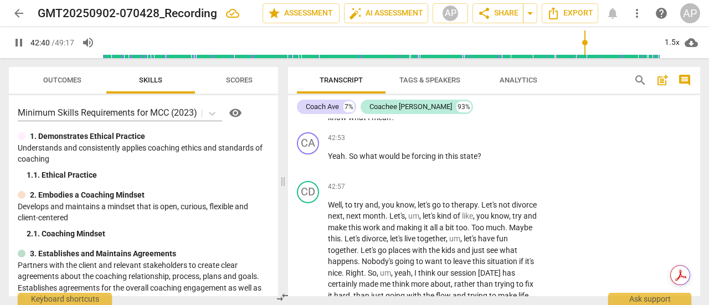
scroll to position [10960, 0]
click at [504, 8] on span "share Share" at bounding box center [498, 13] width 41 height 13
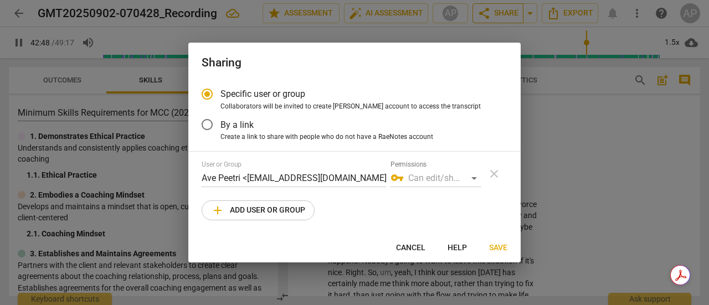
type input "2569"
radio input "false"
click at [244, 206] on span "add Add user or group" at bounding box center [258, 210] width 94 height 13
type input "2575"
radio input "false"
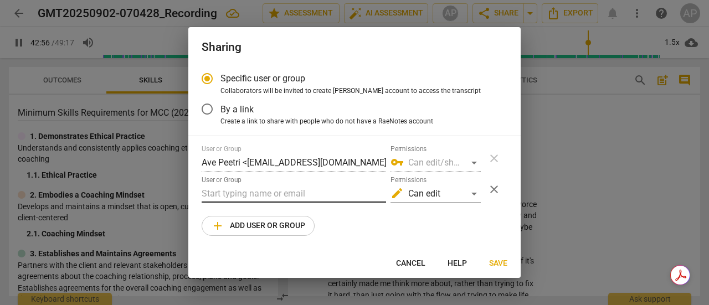
click at [224, 192] on input "text" at bounding box center [294, 194] width 185 height 18
type input "2580"
type input "he"
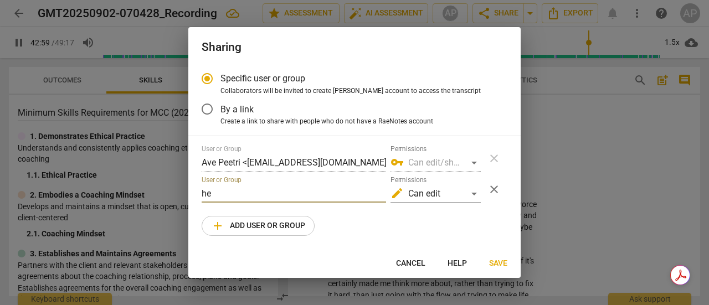
type input "2580"
type input "hell"
type input "2581"
type input "helle"
type input "2584"
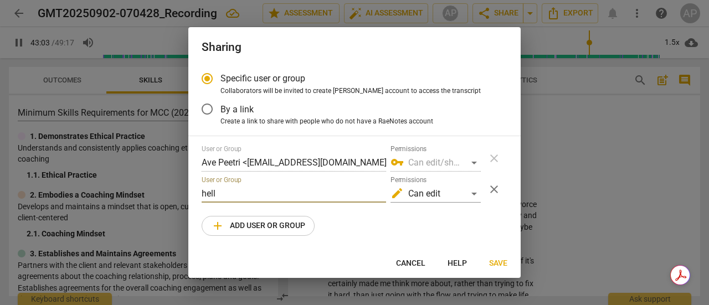
type input "hel"
type input "2584"
type input "he"
type input "2585"
type input "h"
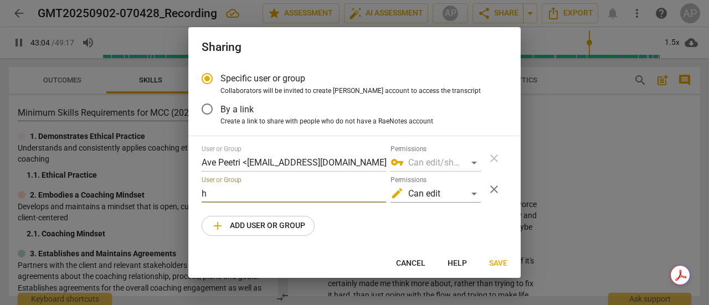
type input "2585"
paste input "[PERSON_NAME] <[PERSON_NAME][EMAIL_ADDRESS][DOMAIN_NAME]>"
type input "2600"
type input "[PERSON_NAME] <[PERSON_NAME][EMAIL_ADDRESS][DOMAIN_NAME]>"
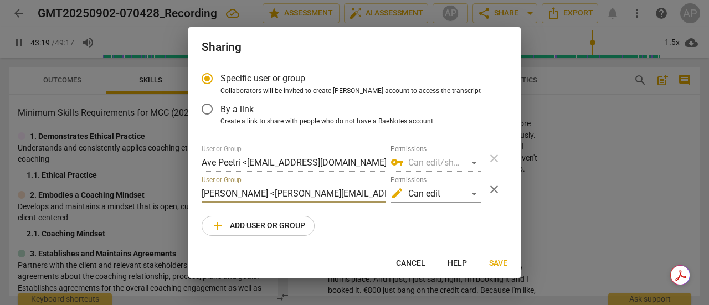
scroll to position [0, 39]
type input "2603"
type input "[PERSON_NAME] <[PERSON_NAME][EMAIL_ADDRESS][DOMAIN_NAME]"
type input "2609"
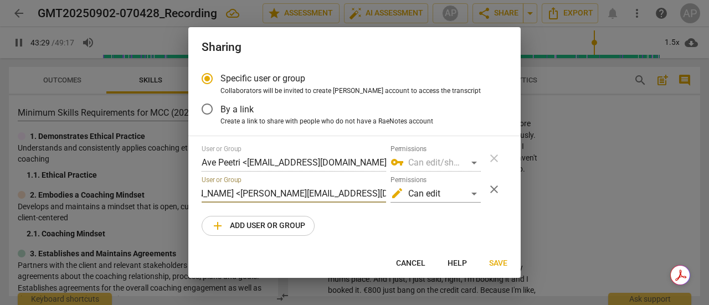
type input "[PERSON_NAME] [PERSON_NAME][EMAIL_ADDRESS][DOMAIN_NAME]"
type input "2610"
type input "Hellen [EMAIL_ADDRESS][DOMAIN_NAME]"
type input "2611"
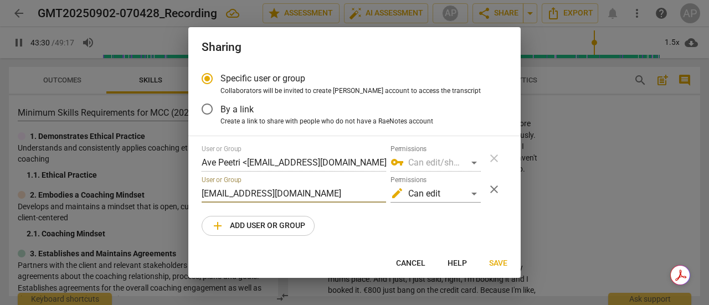
scroll to position [0, 0]
type input "[PERSON_NAME][EMAIL_ADDRESS][DOMAIN_NAME]"
type input "2615"
type input "[PERSON_NAME][EMAIL_ADDRESS][DOMAIN_NAME]"
click at [498, 262] on span "Save" at bounding box center [498, 263] width 18 height 11
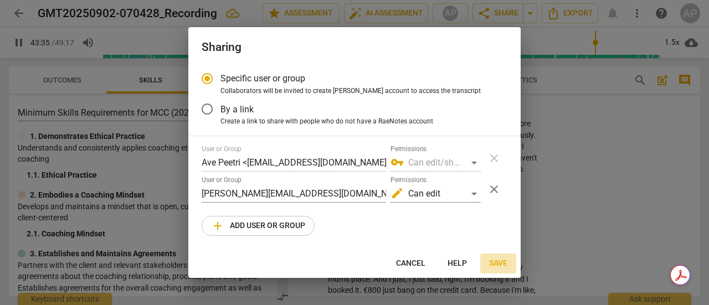
click at [498, 262] on span "Save" at bounding box center [498, 263] width 18 height 11
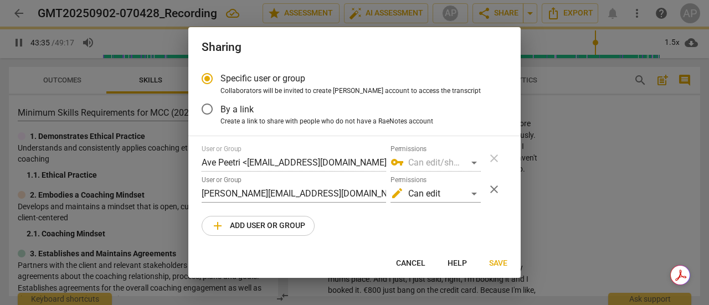
type input "2617"
radio input "false"
type input "[PERSON_NAME] <[PERSON_NAME][EMAIL_ADDRESS][DOMAIN_NAME]>"
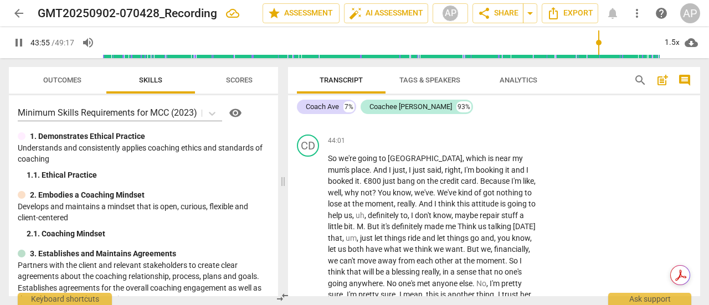
scroll to position [11252, 0]
click at [501, 64] on span "jet" at bounding box center [506, 59] width 10 height 9
type input "2648"
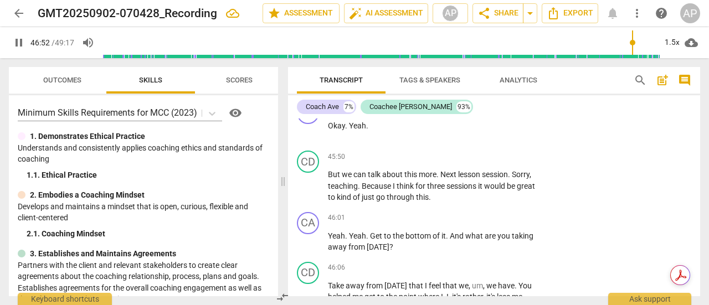
scroll to position [11788, 0]
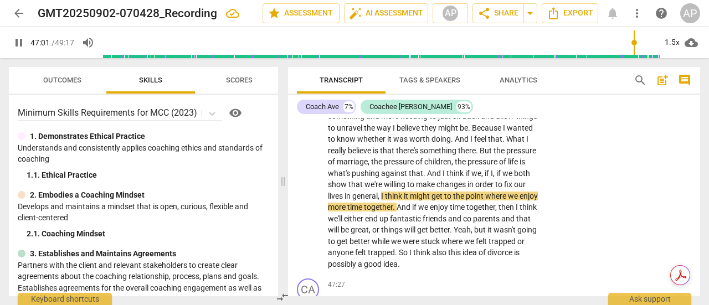
click at [20, 40] on span "pause" at bounding box center [18, 42] width 13 height 13
click at [18, 40] on span "play_arrow" at bounding box center [18, 42] width 13 height 13
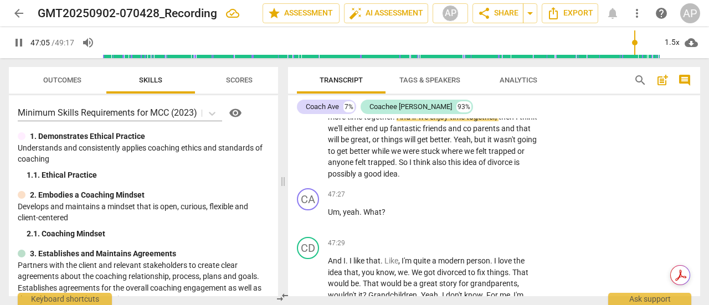
scroll to position [11895, 0]
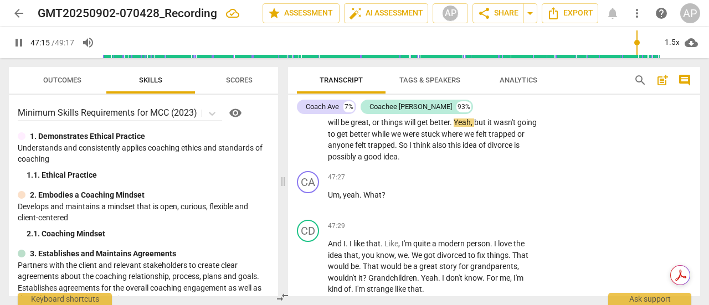
click at [19, 43] on span "pause" at bounding box center [18, 42] width 13 height 13
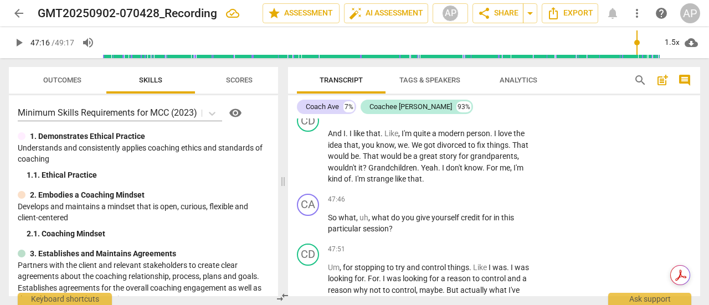
scroll to position [12006, 0]
type input "2836"
